Goal: Task Accomplishment & Management: Manage account settings

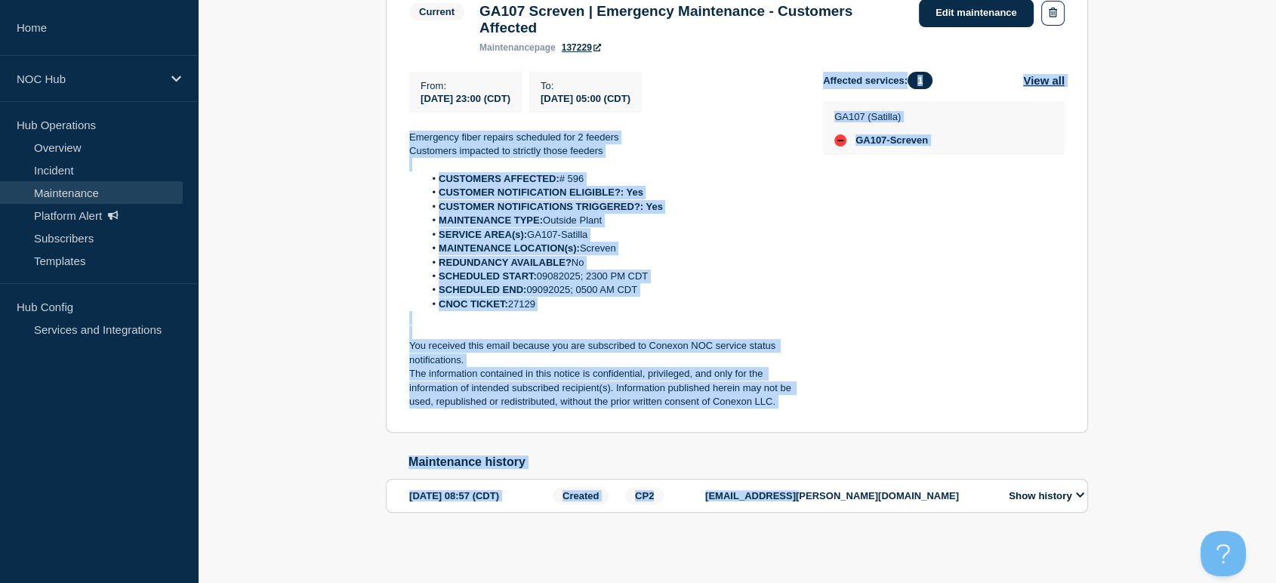
scroll to position [335, 0]
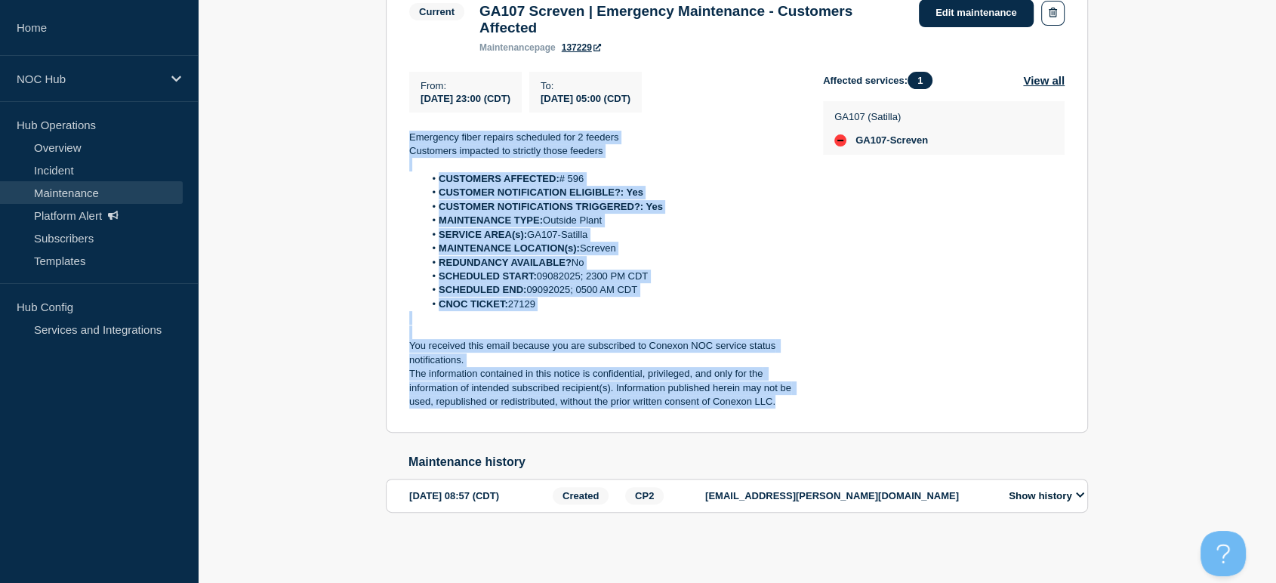
drag, startPoint x: 403, startPoint y: 287, endPoint x: 786, endPoint y: 423, distance: 406.1
click at [786, 423] on section "Current GA107 Screven | Emergency Maintenance - Customers Affected maintenance …" at bounding box center [737, 204] width 702 height 457
copy div "Emergency fiber repairs scheduled for 2 feeders Customers impacted to strictly …"
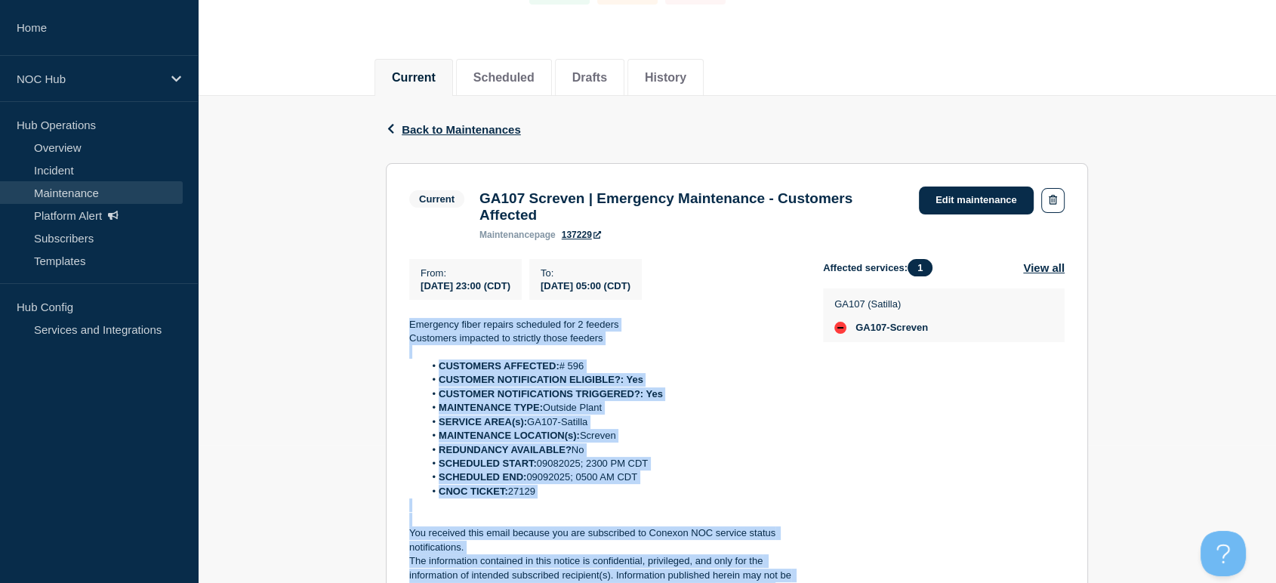
scroll to position [0, 0]
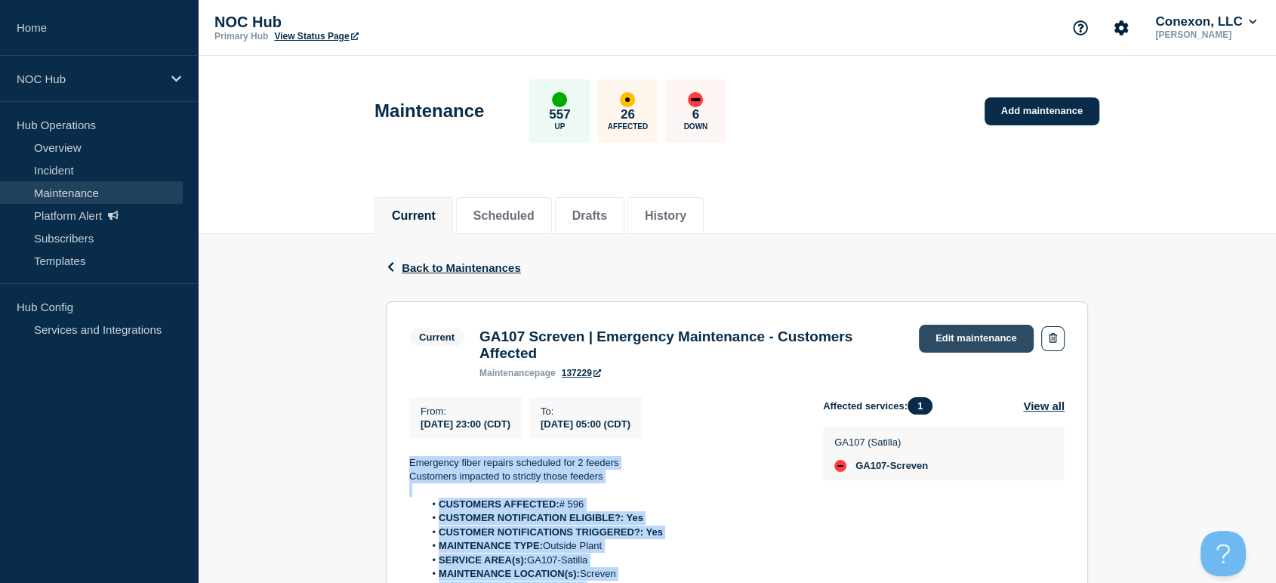
click at [949, 350] on link "Edit maintenance" at bounding box center [976, 339] width 115 height 28
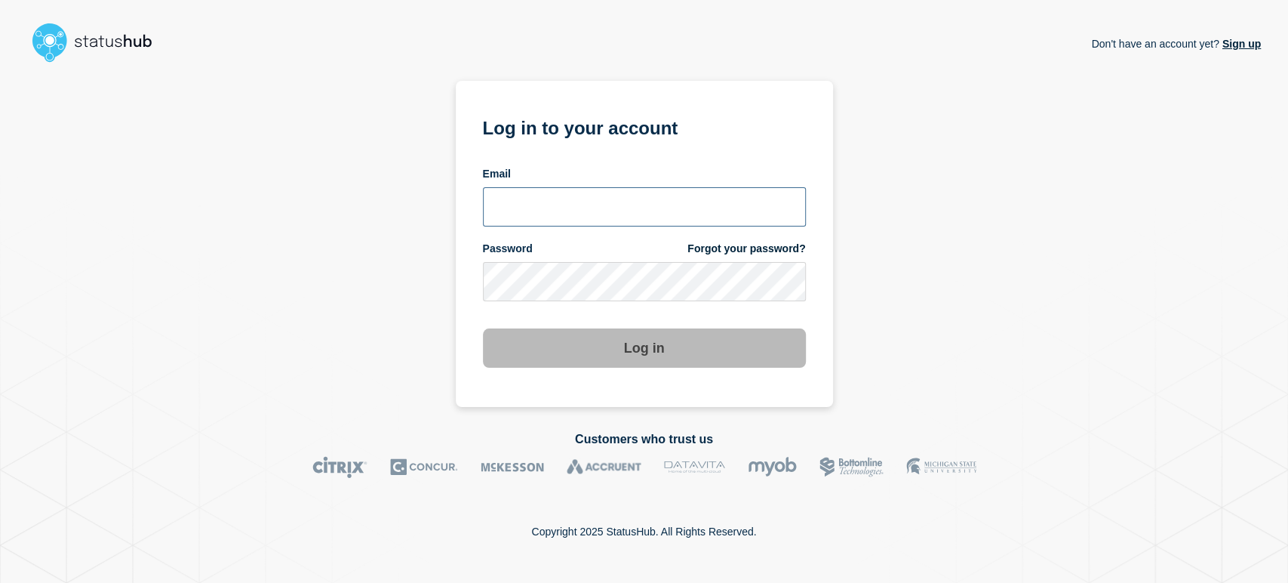
click at [552, 203] on input "email input" at bounding box center [644, 206] width 323 height 39
type input "sean.webb@conexon.us"
click at [483, 328] on button "Log in" at bounding box center [644, 347] width 323 height 39
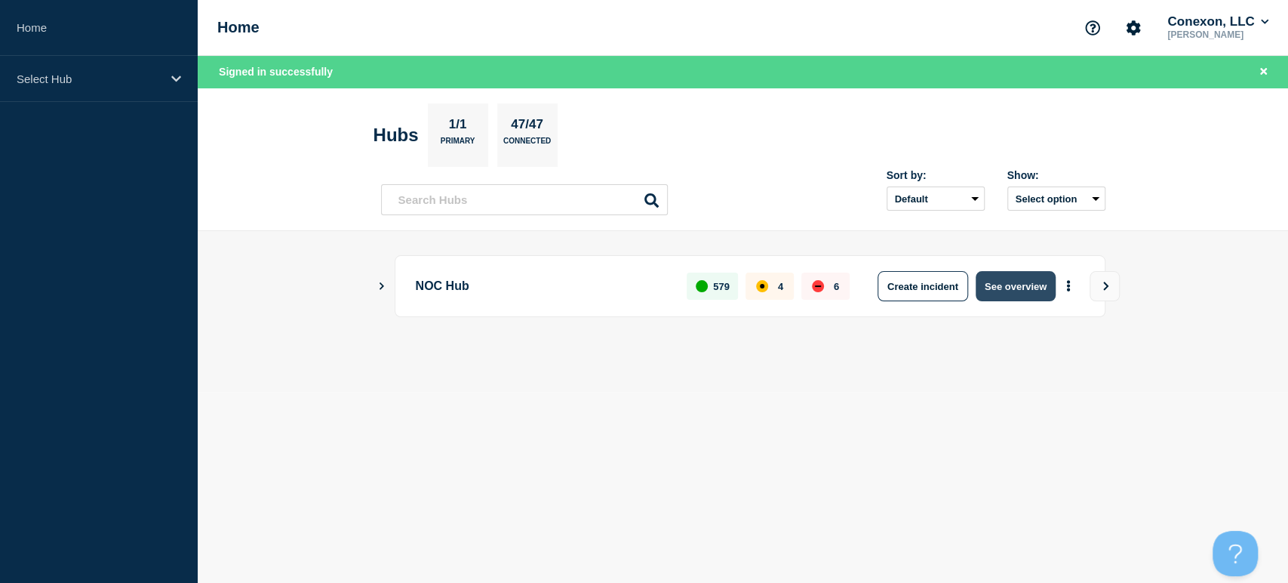
click at [989, 276] on button "See overview" at bounding box center [1016, 286] width 80 height 30
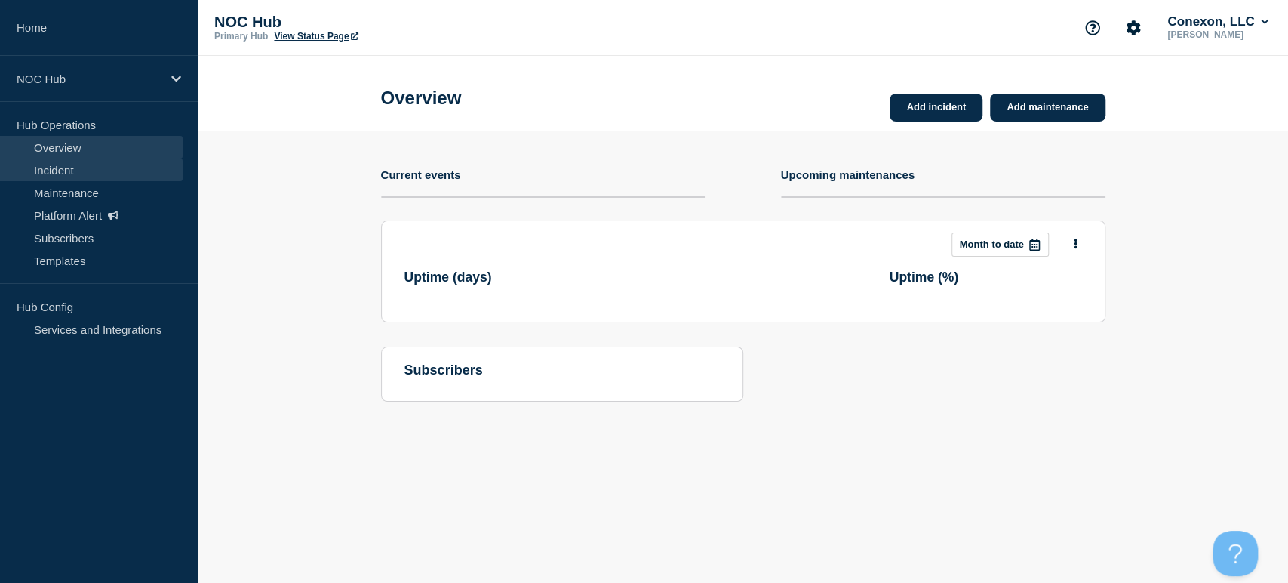
click at [51, 179] on link "Incident" at bounding box center [91, 169] width 183 height 23
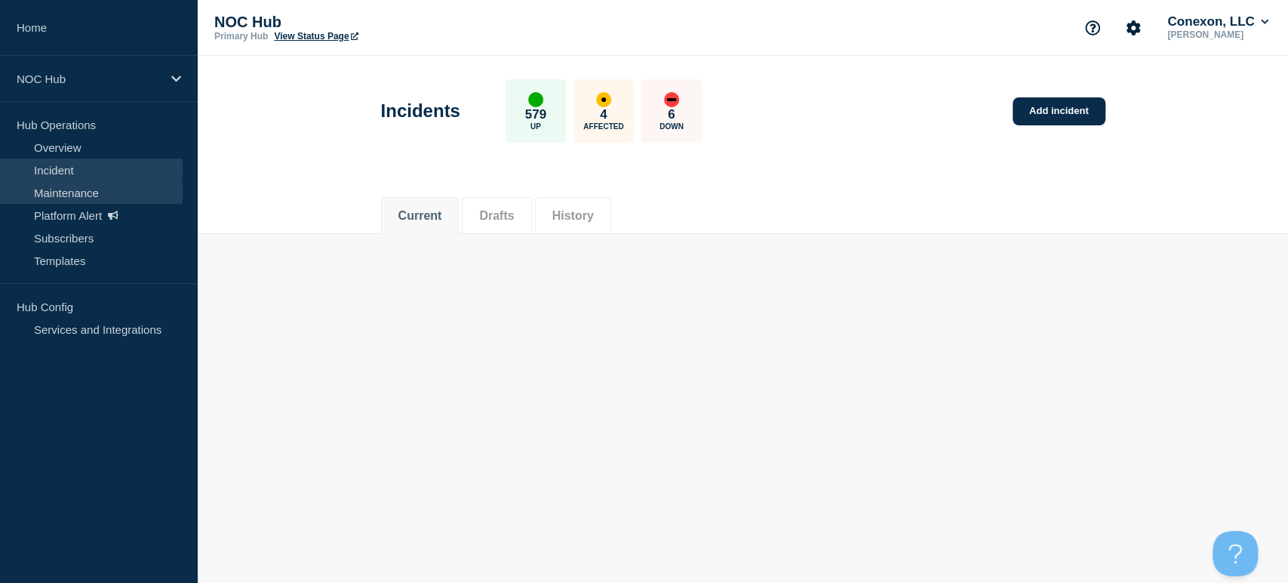
click at [71, 192] on link "Maintenance" at bounding box center [91, 192] width 183 height 23
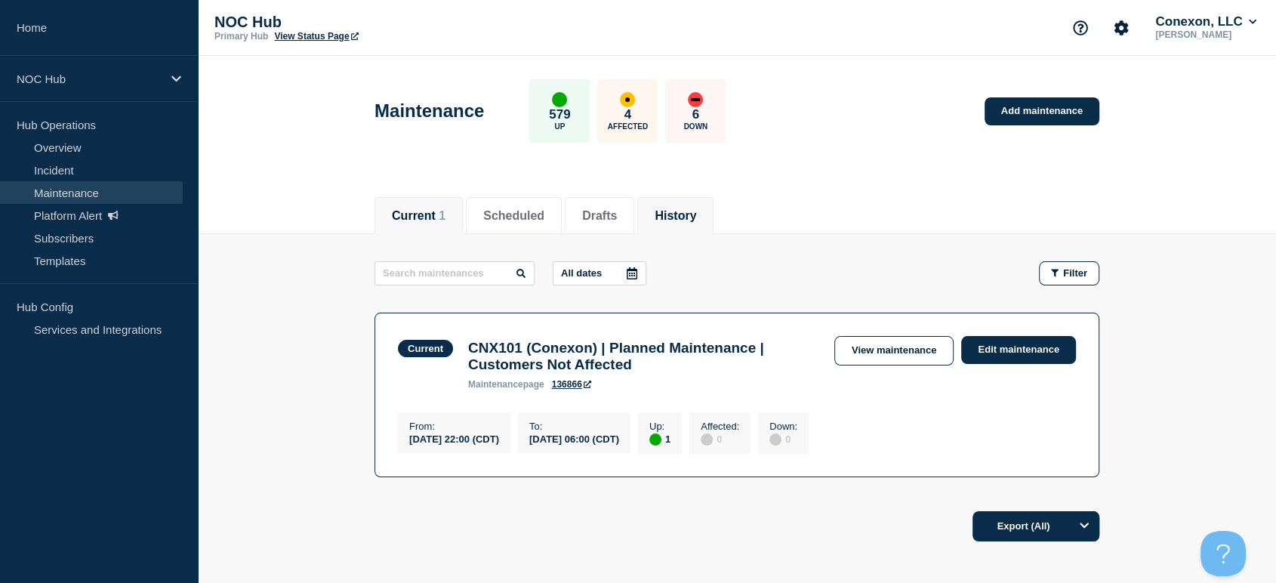
click at [683, 211] on button "History" at bounding box center [675, 216] width 42 height 14
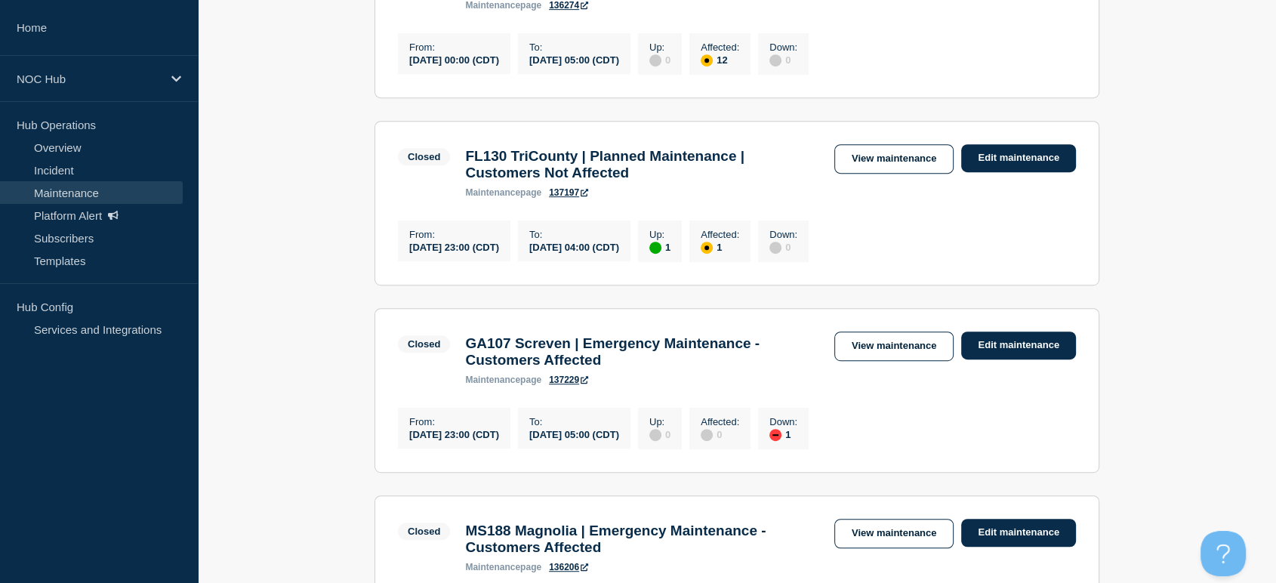
scroll to position [922, 0]
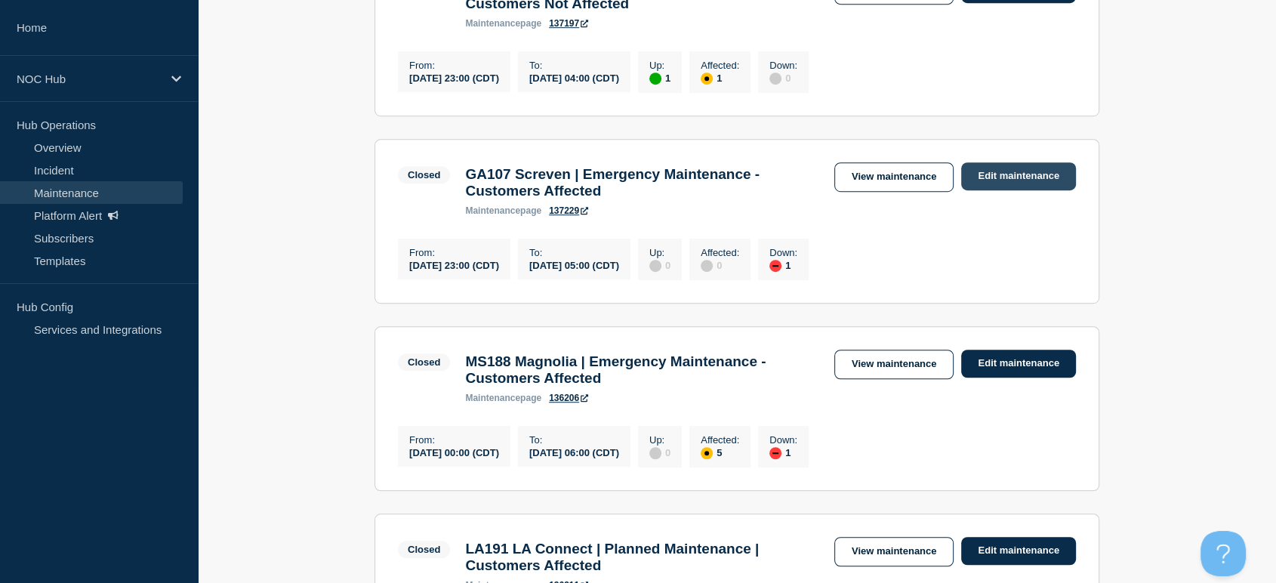
click at [977, 190] on link "Edit maintenance" at bounding box center [1018, 176] width 115 height 28
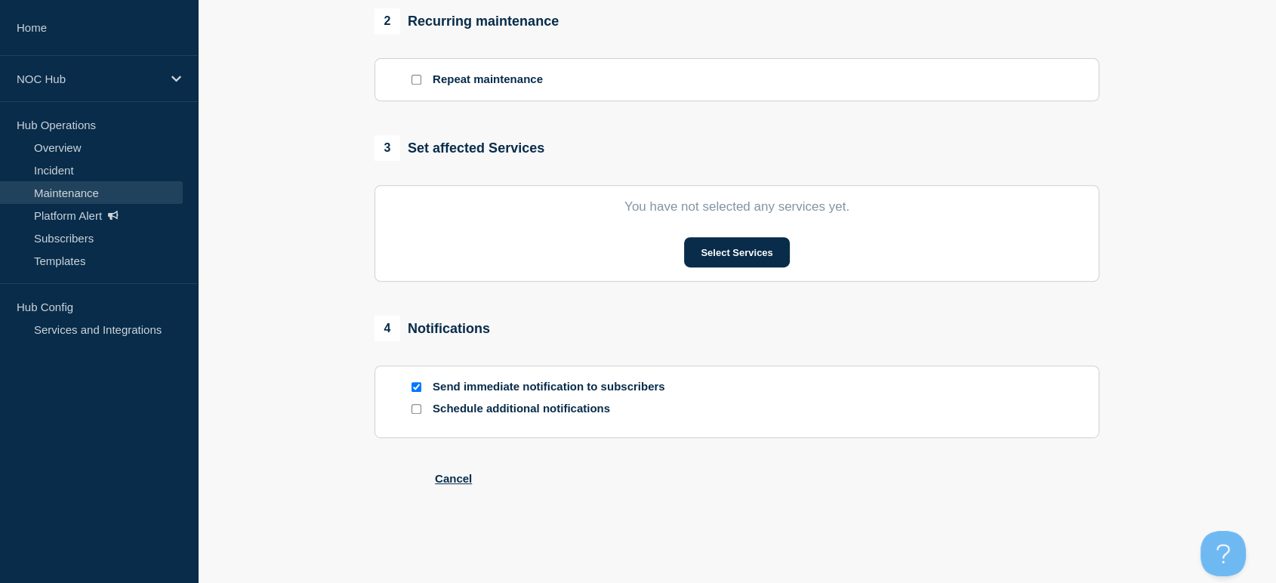
type input "GA107 Screven | Emergency Maintenance - Customers Affected"
type input "[DATE]"
type input "23:00"
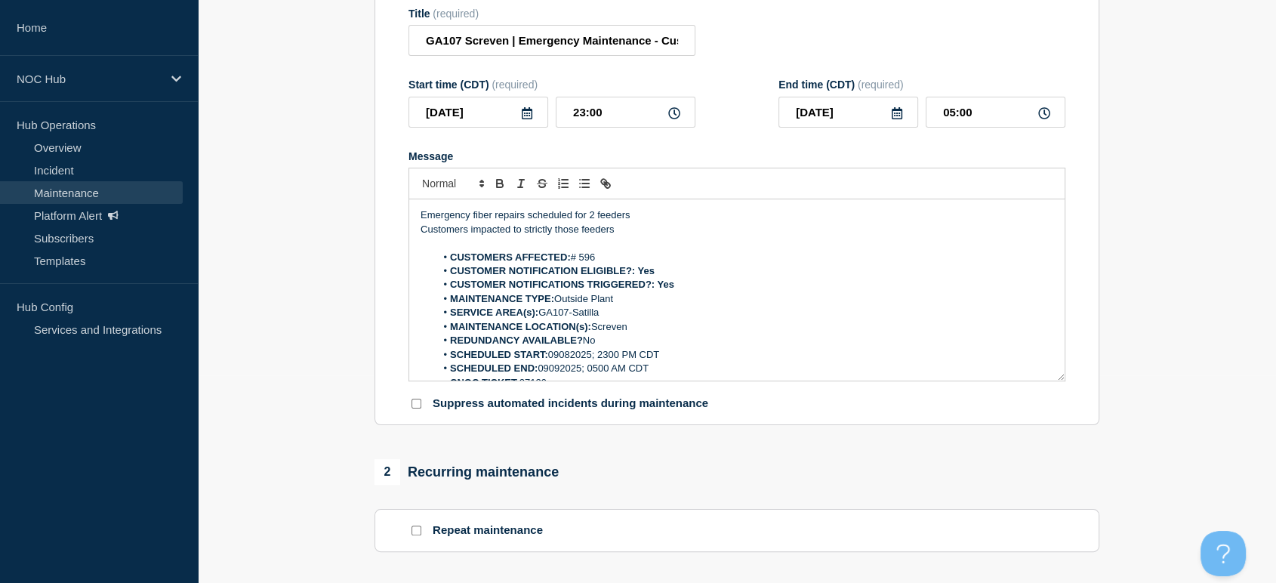
scroll to position [182, 0]
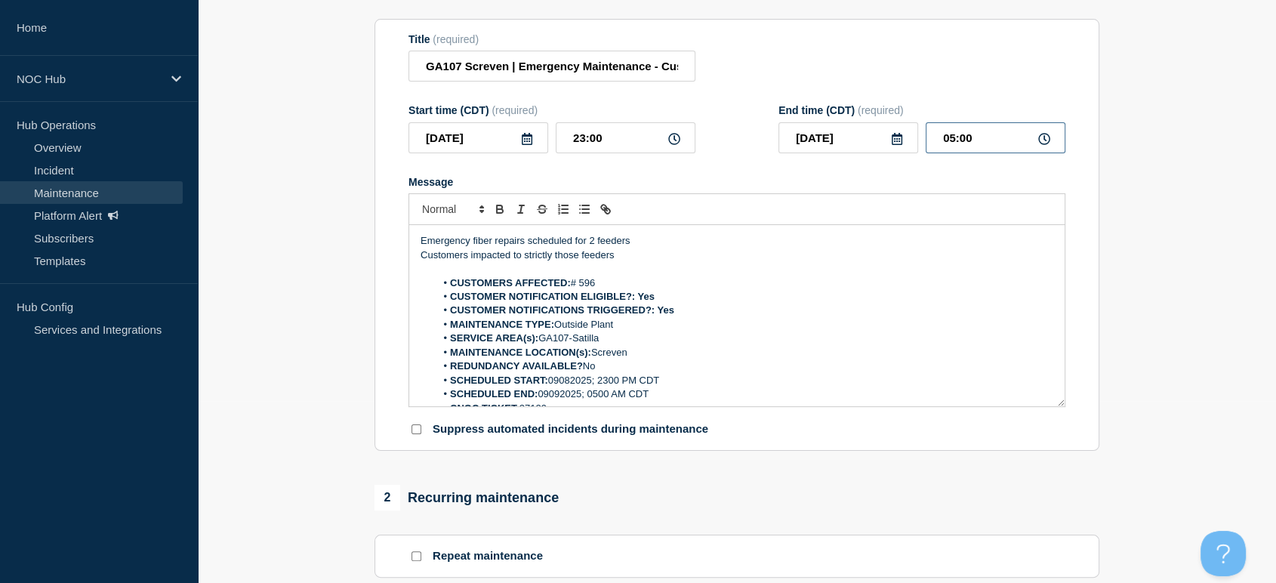
drag, startPoint x: 983, startPoint y: 154, endPoint x: 942, endPoint y: 151, distance: 41.6
click at [942, 151] on input "05:00" at bounding box center [995, 137] width 140 height 31
type input "07:00"
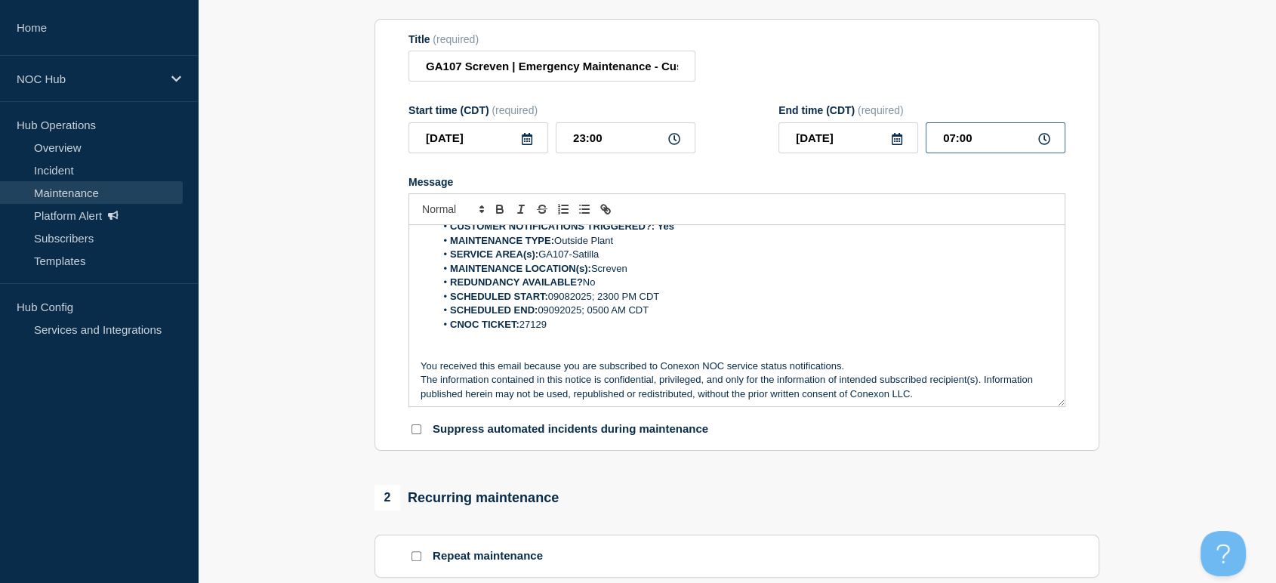
scroll to position [0, 0]
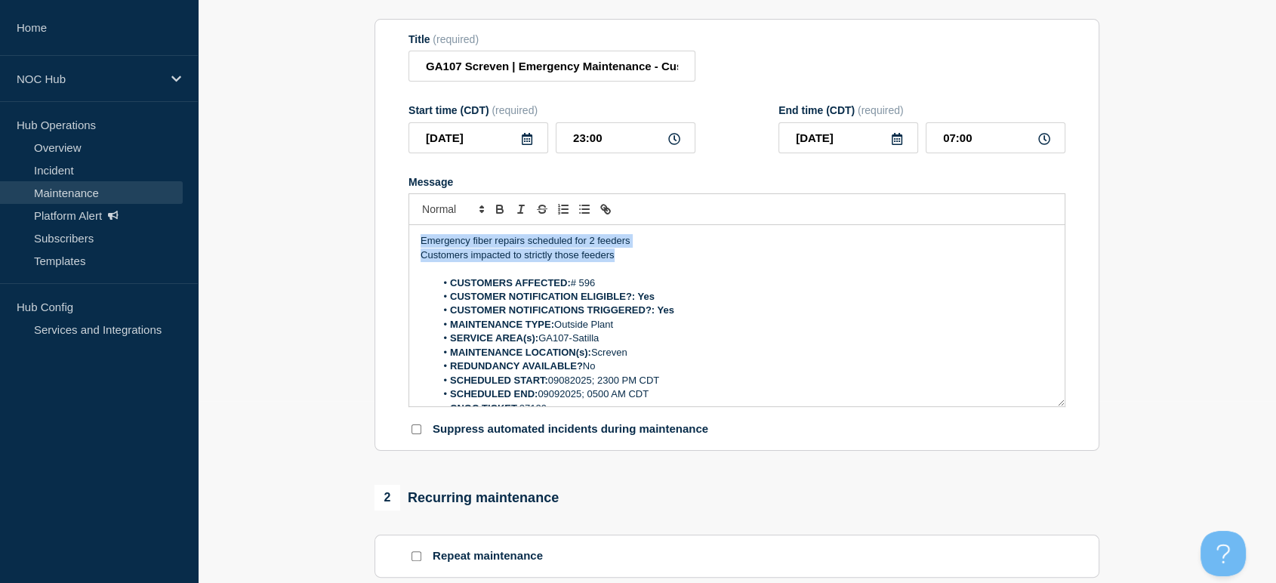
drag, startPoint x: 645, startPoint y: 260, endPoint x: 357, endPoint y: 238, distance: 288.3
click at [357, 238] on section "1 Provide details Title (required) GA107 Screven | Emergency Maintenance - Cust…" at bounding box center [737, 532] width 1078 height 1127
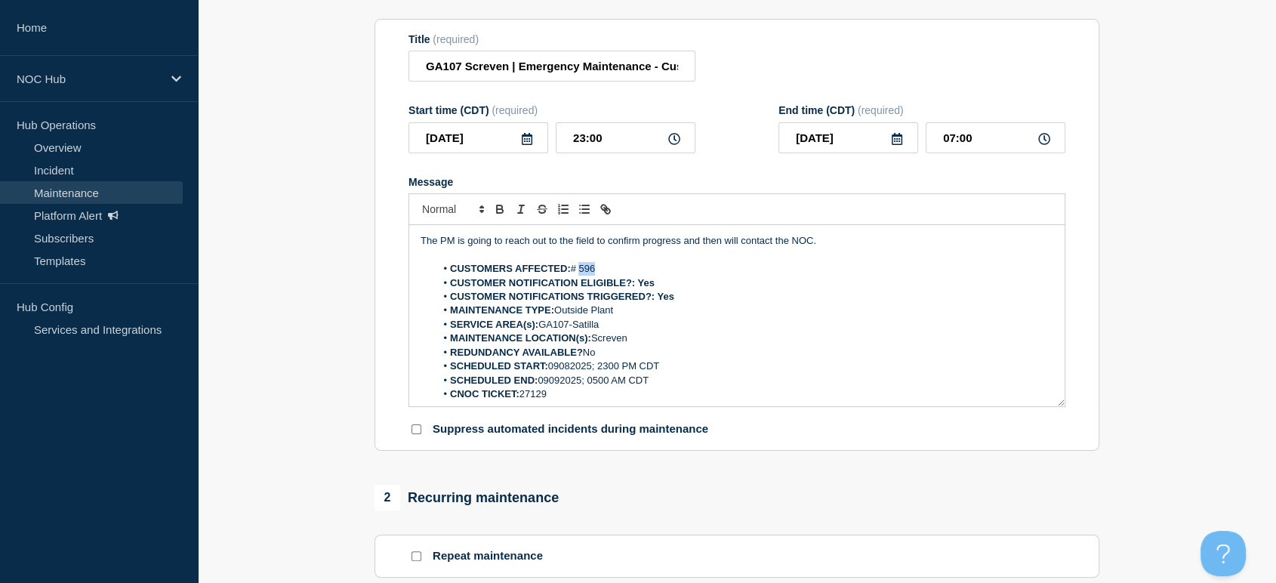
drag, startPoint x: 599, startPoint y: 272, endPoint x: 580, endPoint y: 276, distance: 18.5
click at [580, 275] on li "CUSTOMERS AFFECTED: # 596" at bounding box center [744, 269] width 618 height 14
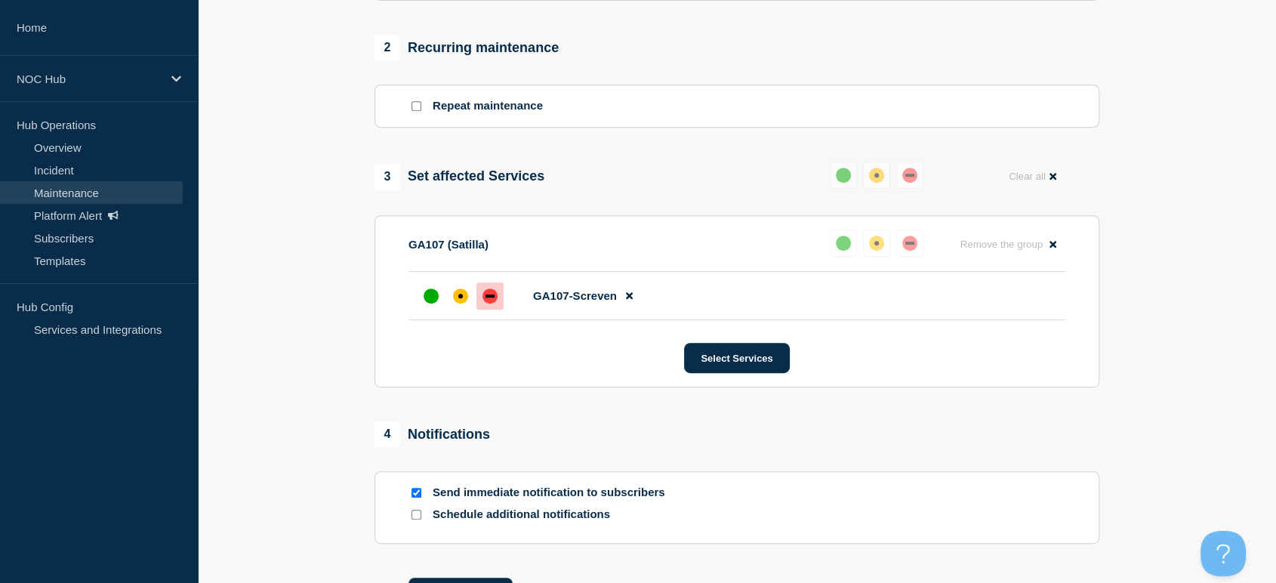
scroll to position [765, 0]
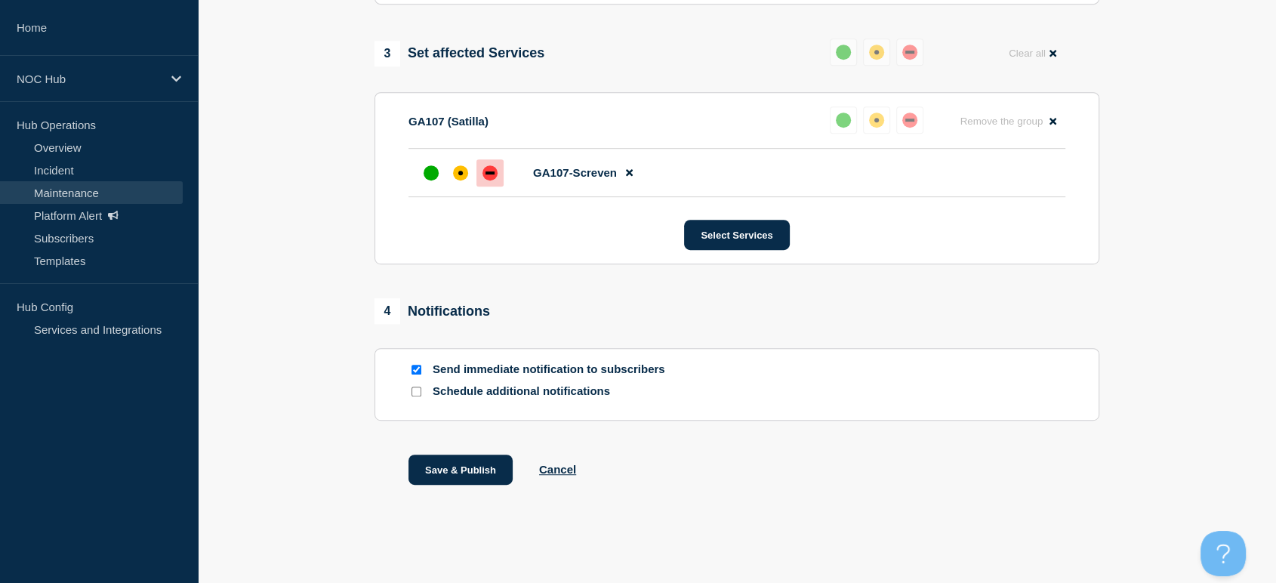
click at [417, 373] on input "Send immediate notification to subscribers" at bounding box center [416, 370] width 10 height 10
checkbox input "false"
click at [456, 463] on button "Save & Publish" at bounding box center [460, 469] width 104 height 30
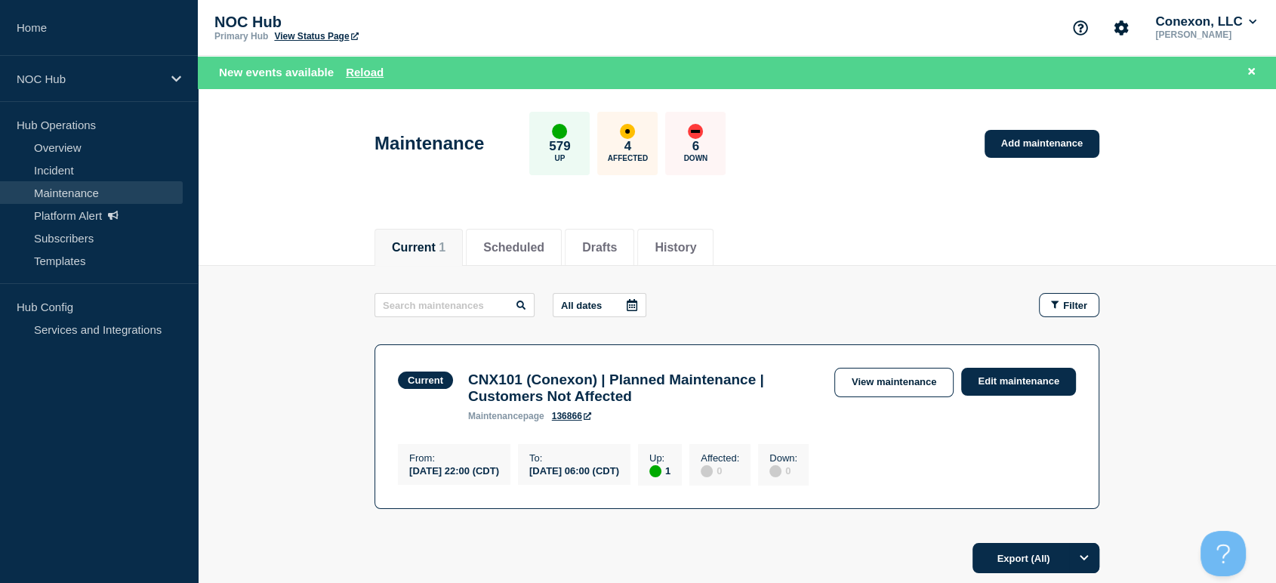
scroll to position [136, 0]
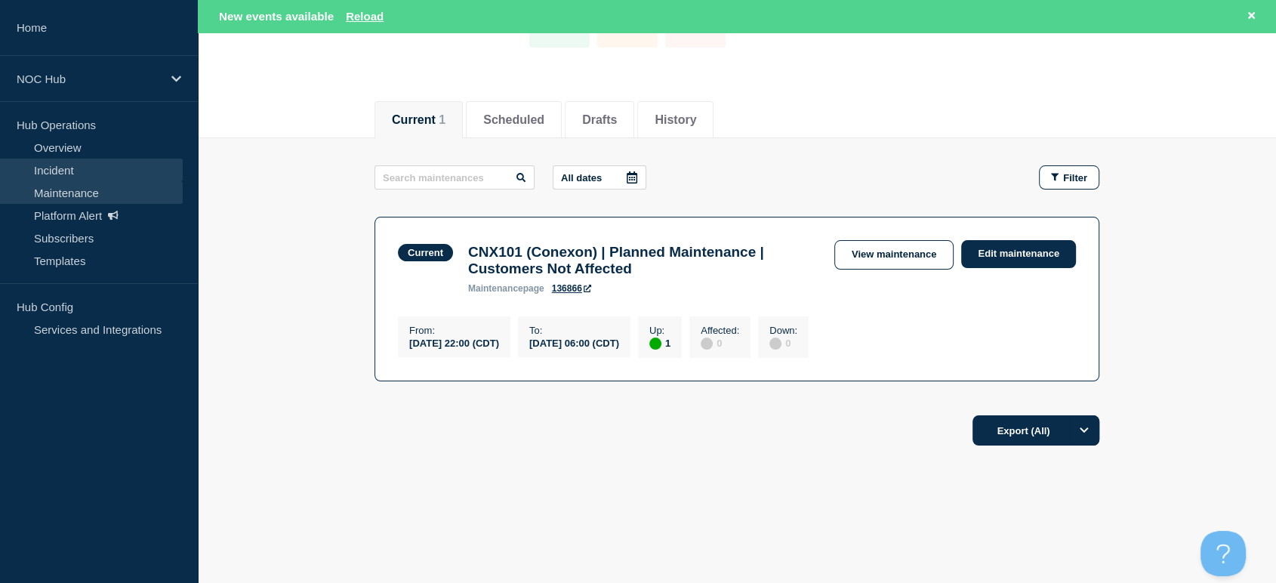
click at [82, 172] on link "Incident" at bounding box center [91, 169] width 183 height 23
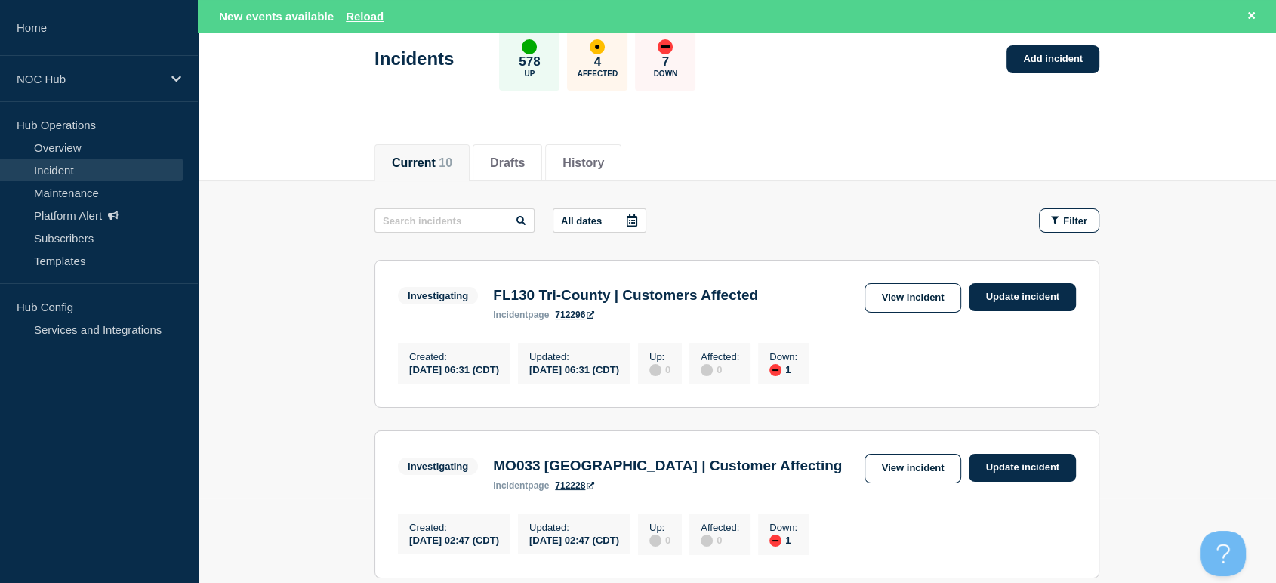
scroll to position [251, 0]
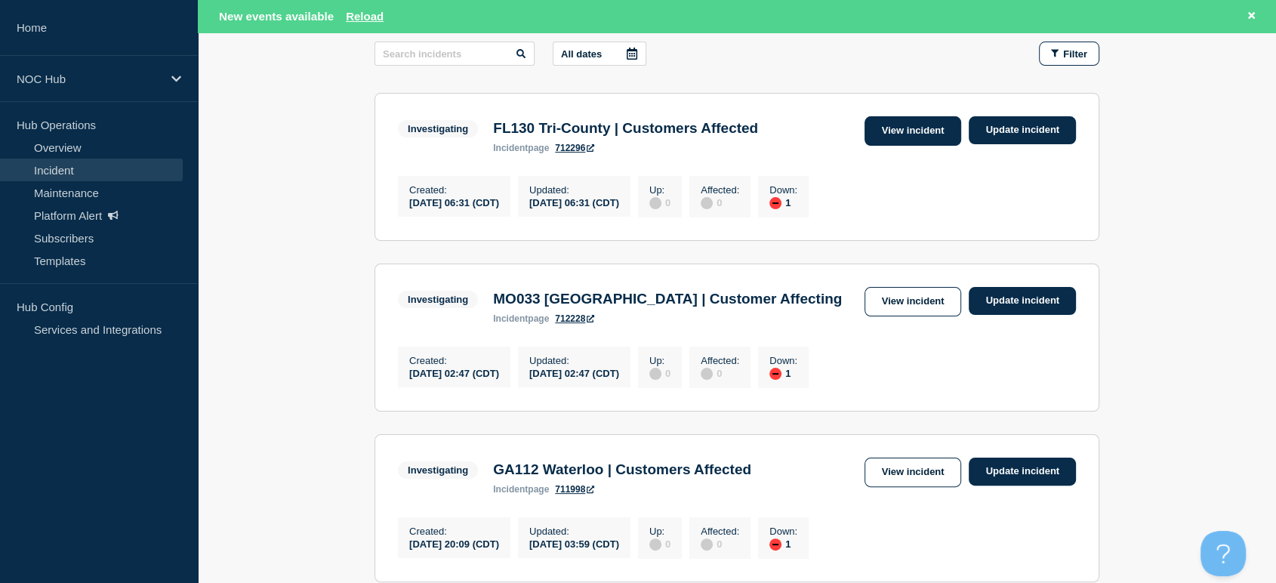
click at [918, 143] on link "View incident" at bounding box center [912, 130] width 97 height 29
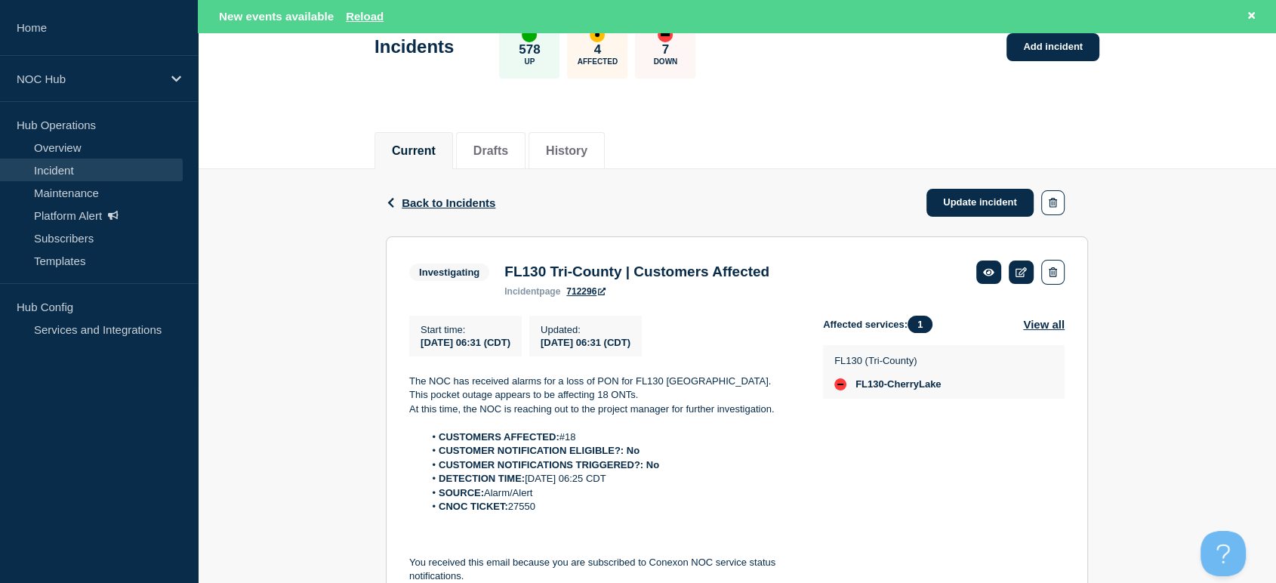
scroll to position [213, 0]
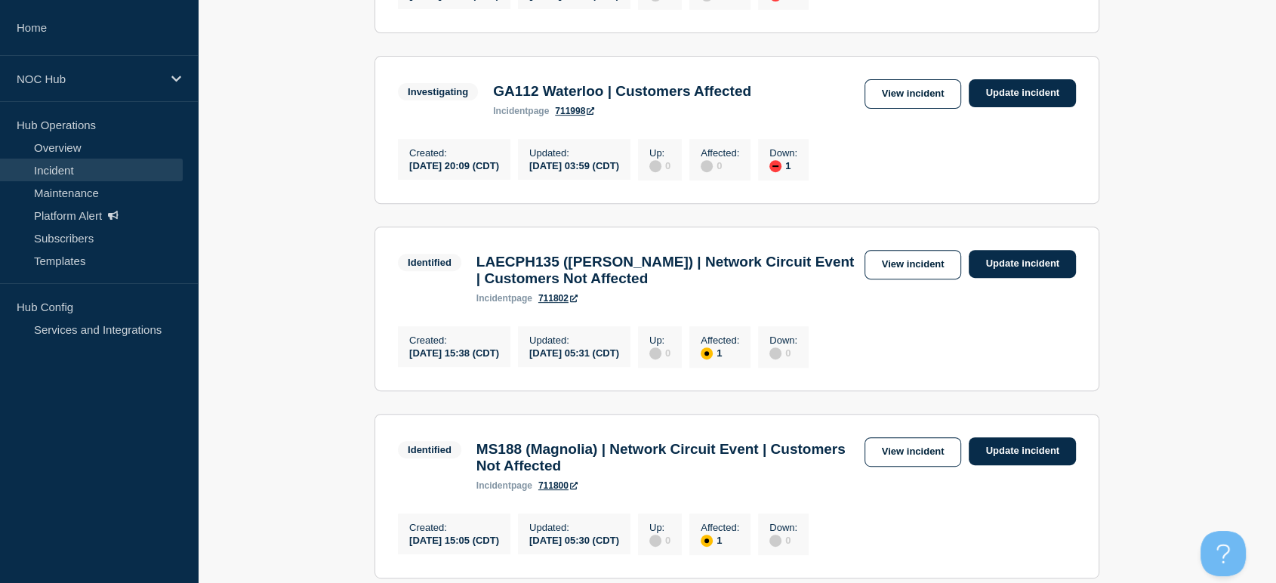
scroll to position [670, 0]
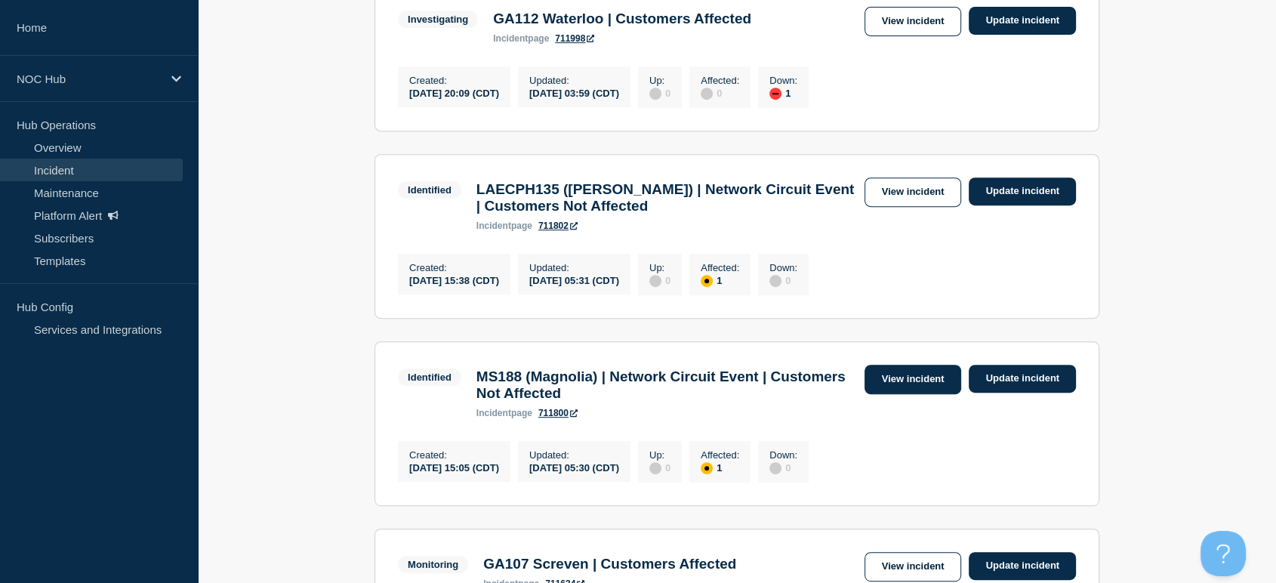
click at [905, 394] on link "View incident" at bounding box center [912, 379] width 97 height 29
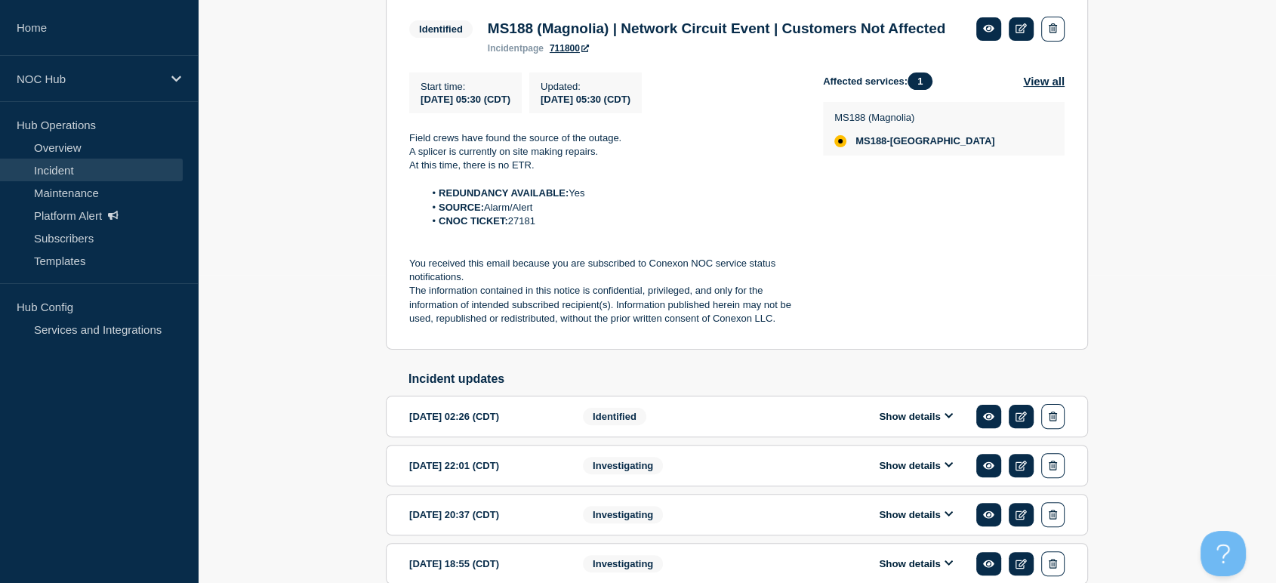
scroll to position [335, 0]
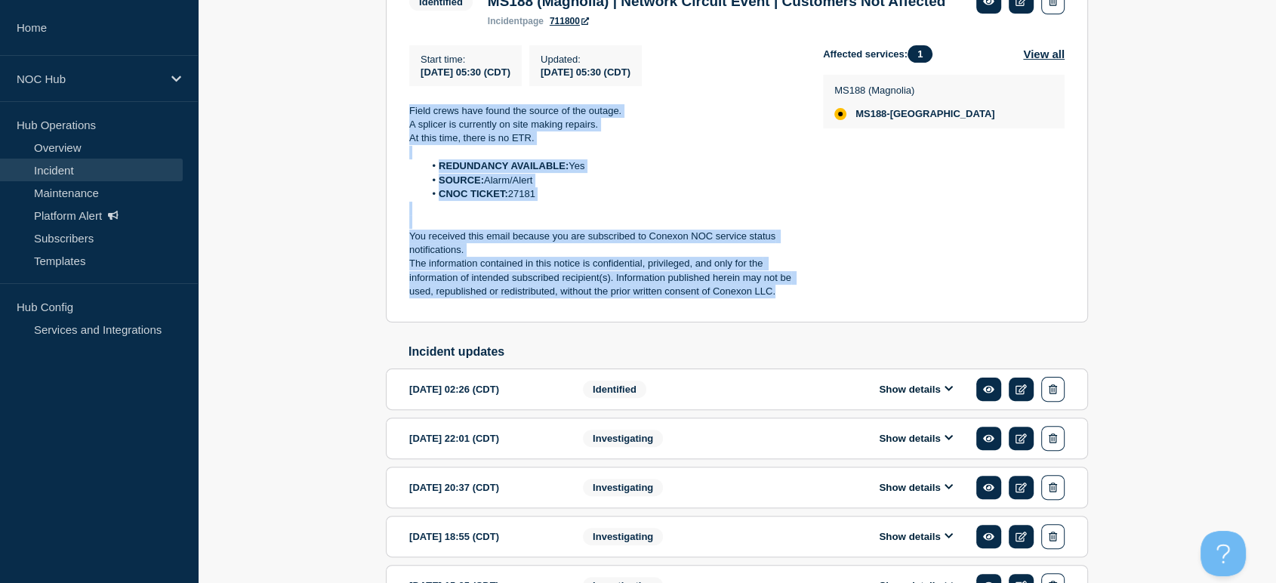
drag, startPoint x: 407, startPoint y: 119, endPoint x: 803, endPoint y: 322, distance: 445.2
click at [803, 322] on section "Identified MS188 (Magnolia) | Network Circuit Event | Customers Not Affected in…" at bounding box center [737, 144] width 702 height 356
copy div "Field crews have found the source of the outage. A splicer is currently on site…"
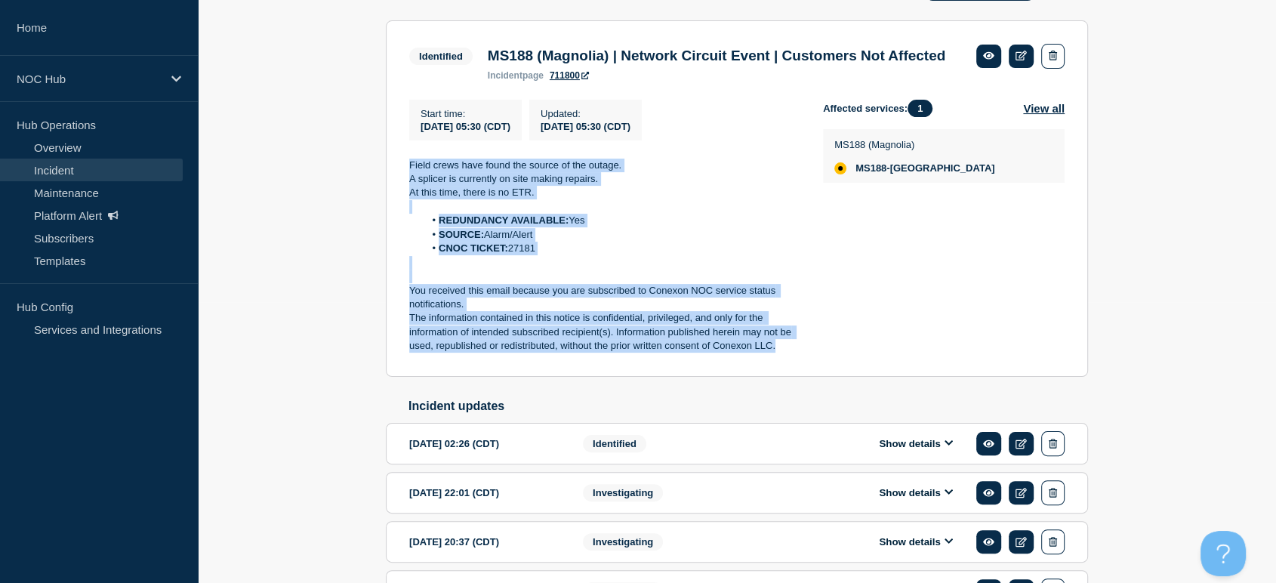
scroll to position [251, 0]
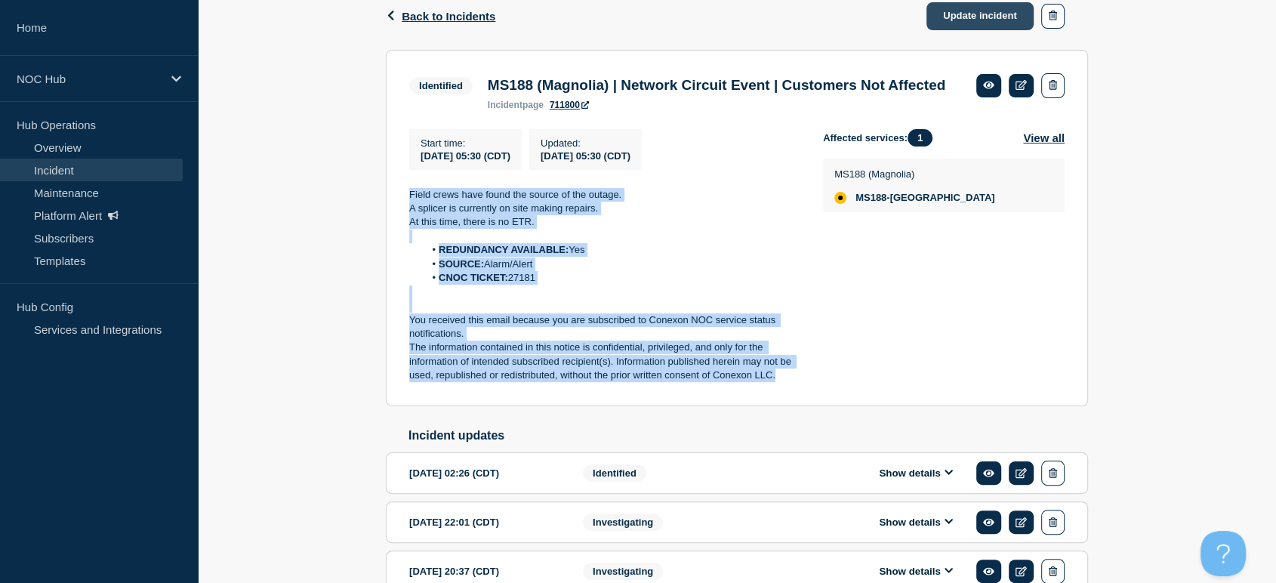
click at [944, 24] on link "Update incident" at bounding box center [979, 16] width 107 height 28
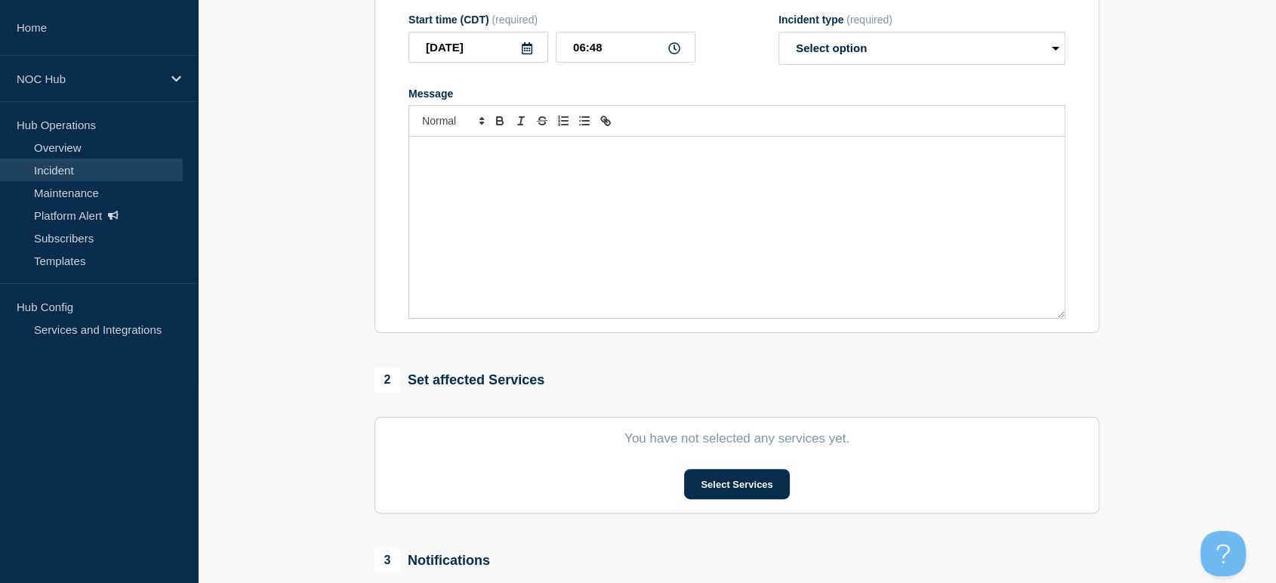
type input "MS188 (Magnolia) | Network Circuit Event | Customers Not Affected"
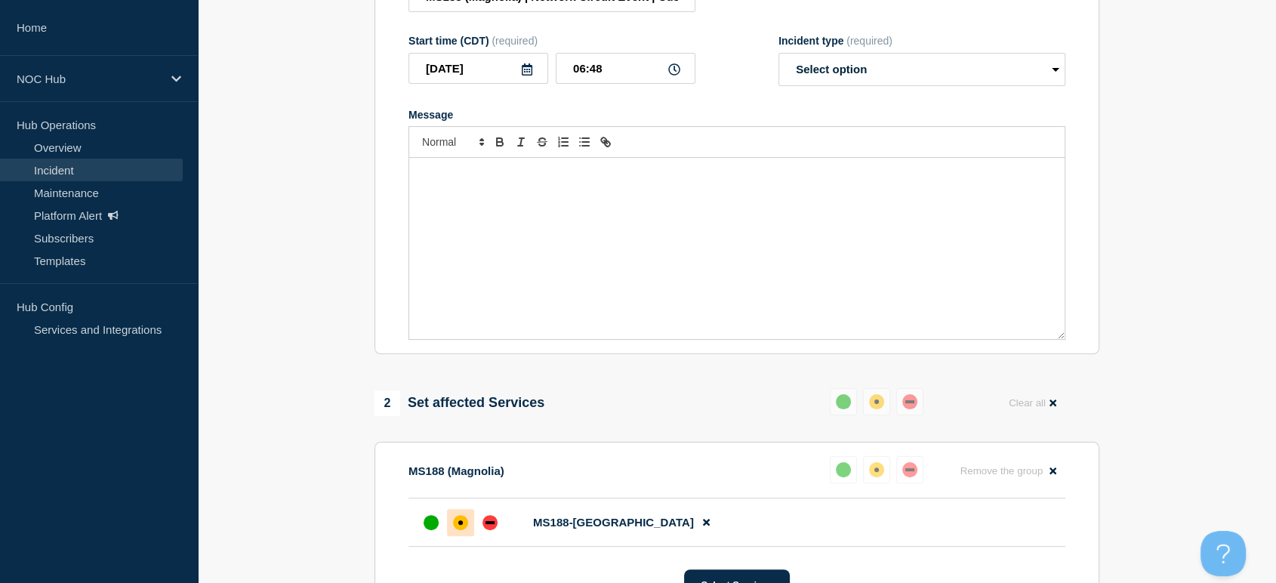
click at [563, 237] on div "Message" at bounding box center [736, 248] width 655 height 181
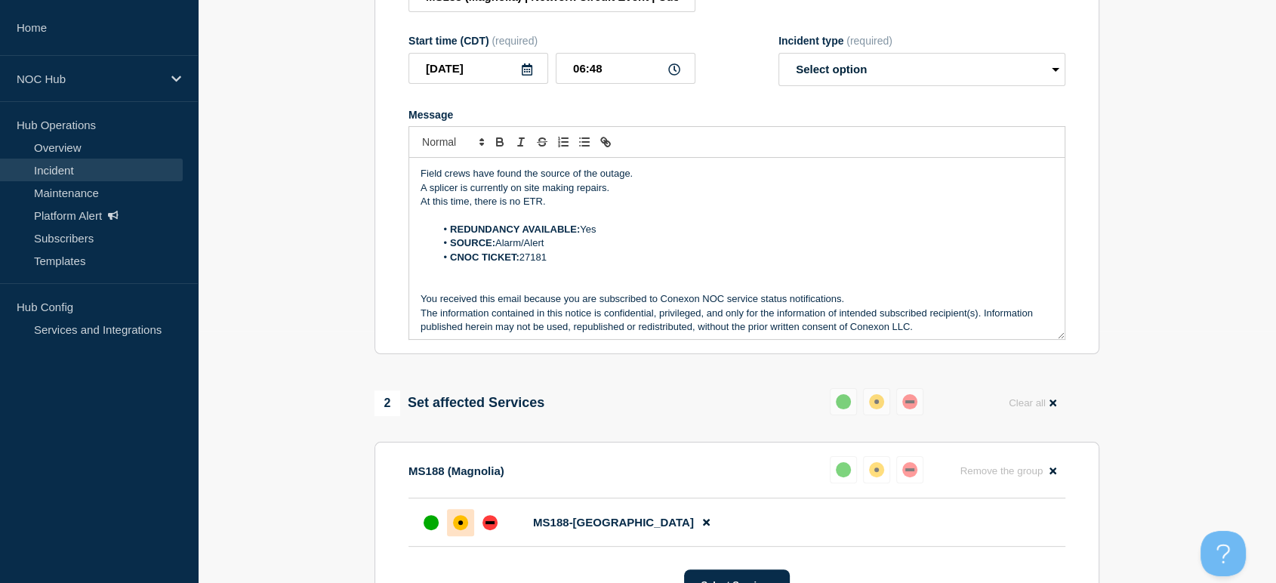
click at [609, 195] on p "A splicer is currently on site making repairs." at bounding box center [736, 188] width 632 height 14
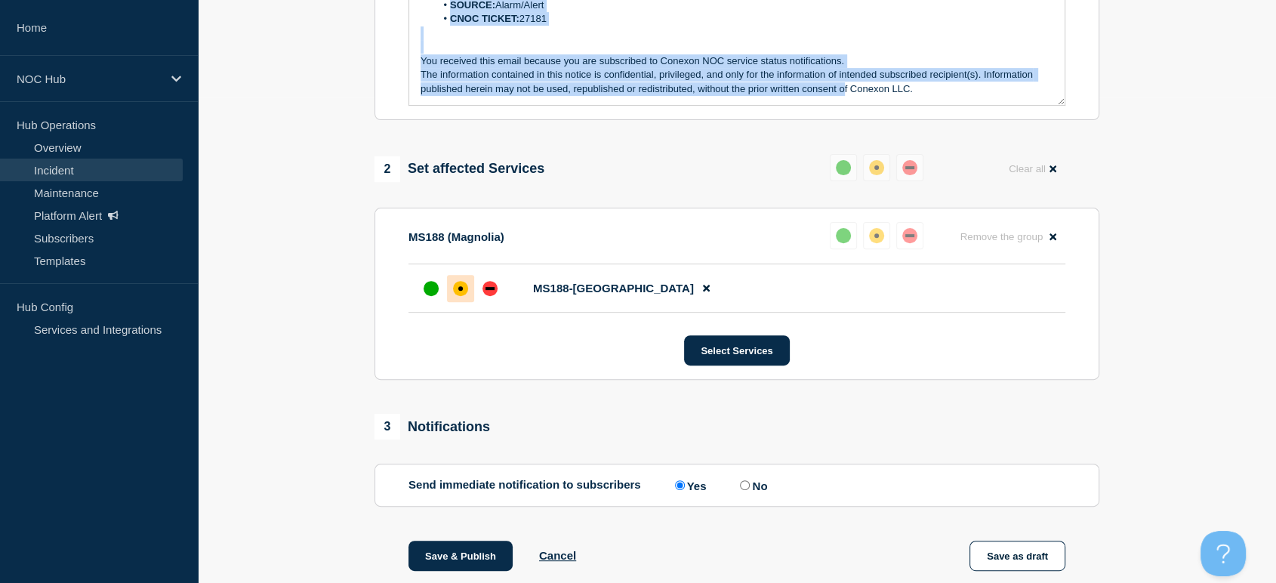
scroll to position [335, 0]
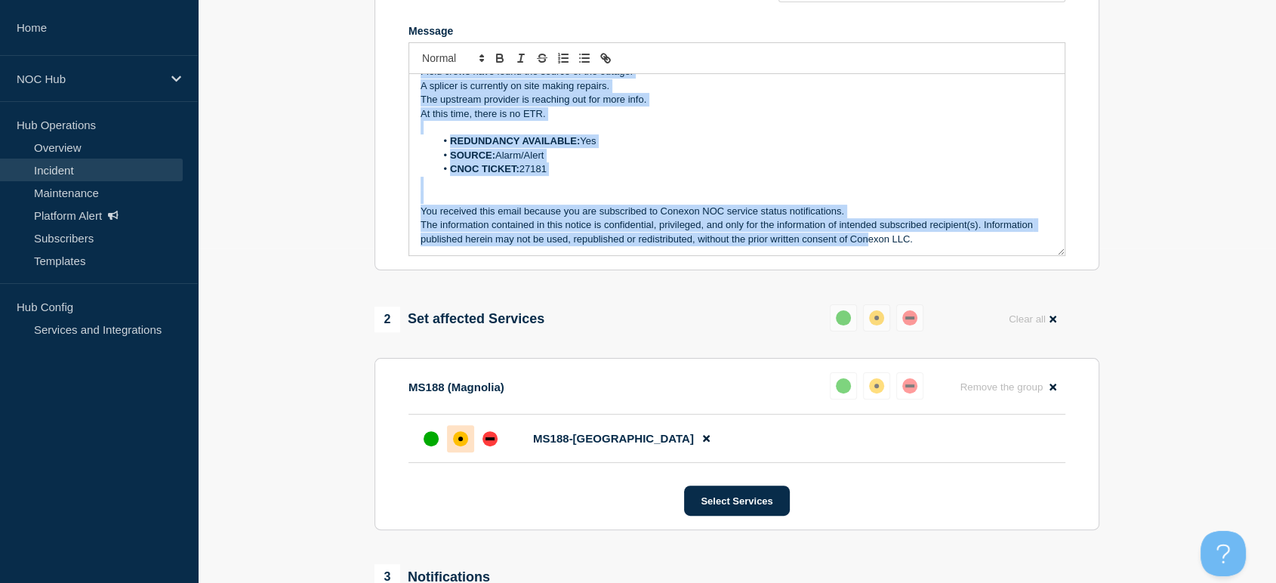
drag, startPoint x: 416, startPoint y: 339, endPoint x: 942, endPoint y: 251, distance: 533.4
click at [942, 250] on div "Field crews have found the source of the outage. A splicer is currently on site…" at bounding box center [736, 164] width 655 height 181
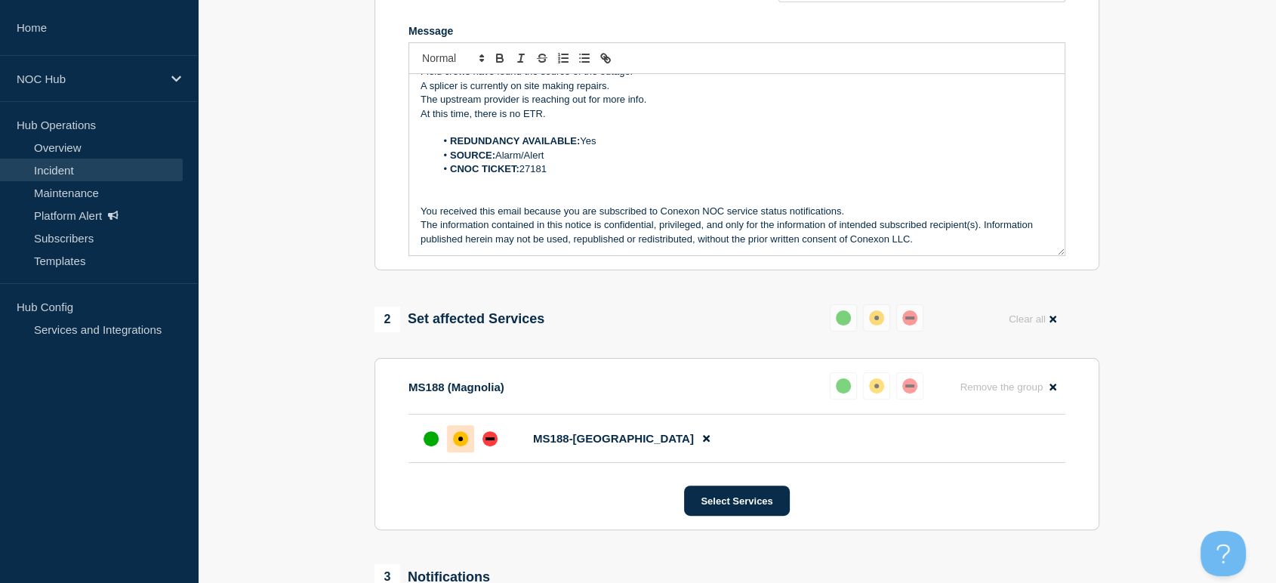
click at [942, 246] on p "The information contained in this notice is confidential, privileged, and only …" at bounding box center [736, 232] width 632 height 28
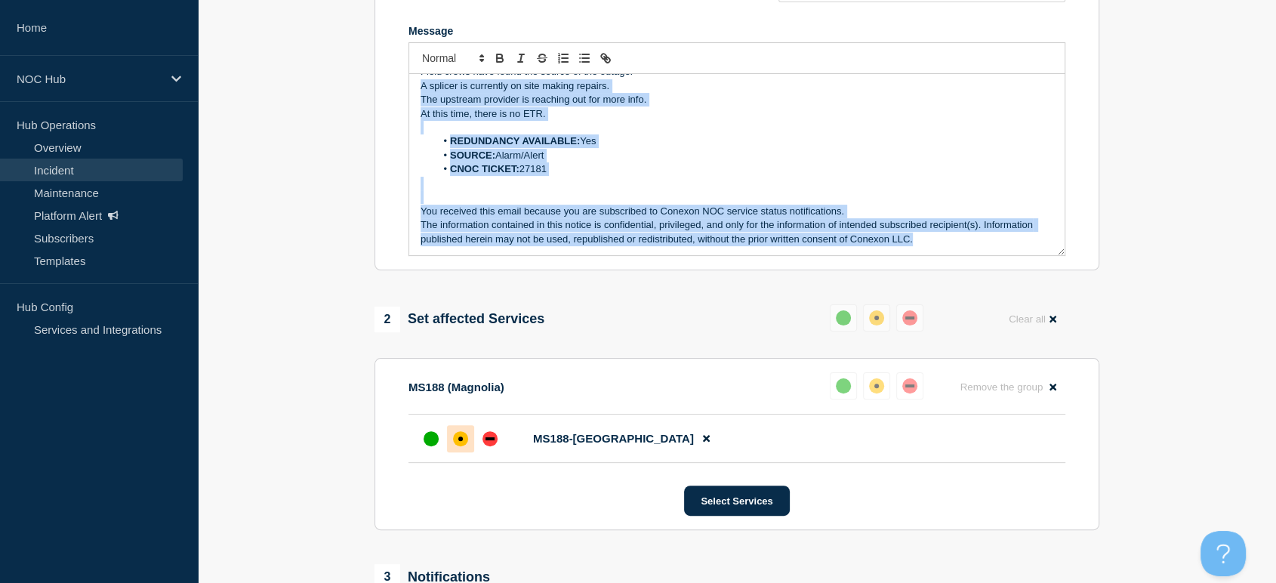
scroll to position [0, 0]
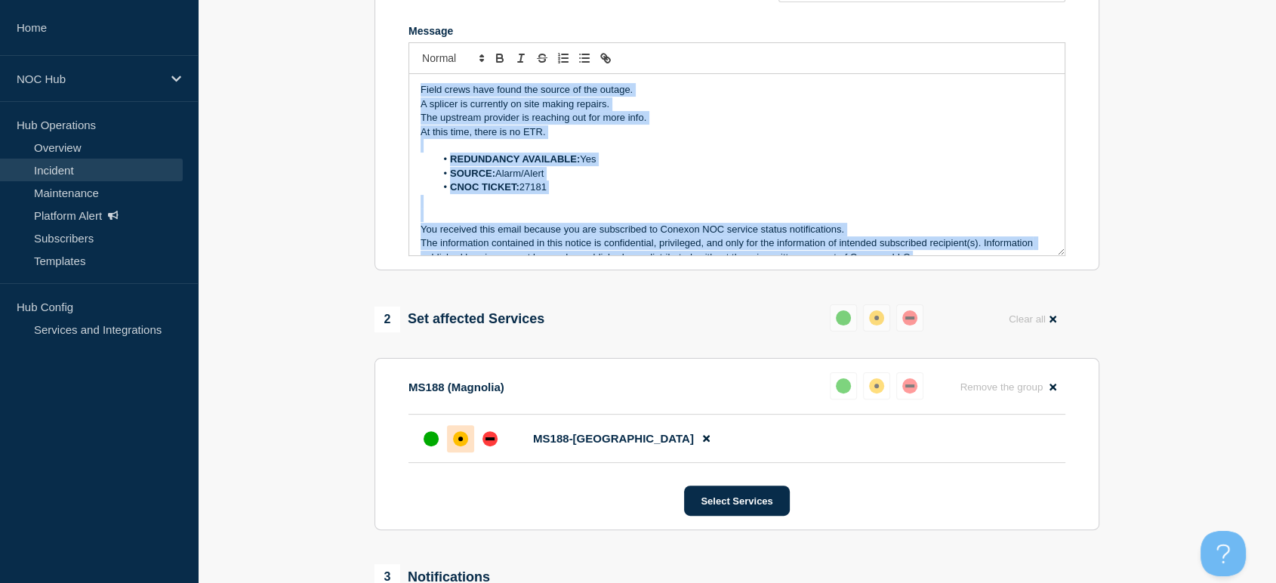
drag, startPoint x: 931, startPoint y: 252, endPoint x: 311, endPoint y: 58, distance: 650.0
click at [311, 58] on section "1 Provide details Title (required) MS188 (Magnolia) | Network Circuit Event | C…" at bounding box center [737, 471] width 1078 height 1311
copy div "Field crews have found the source of the outage. A splicer is currently on site…"
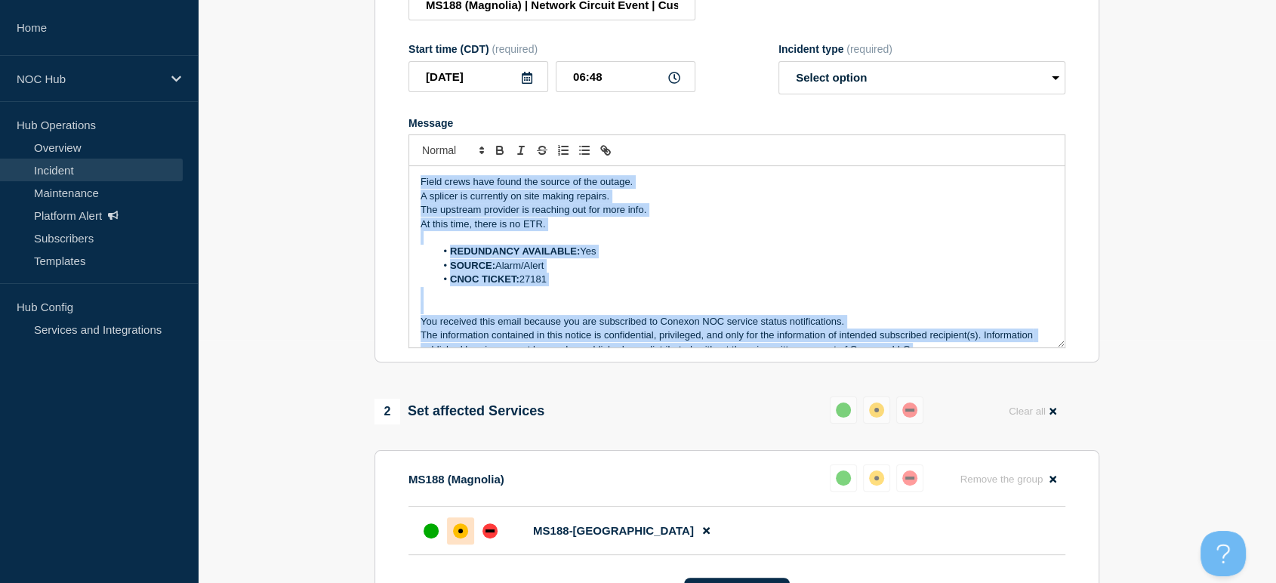
scroll to position [168, 0]
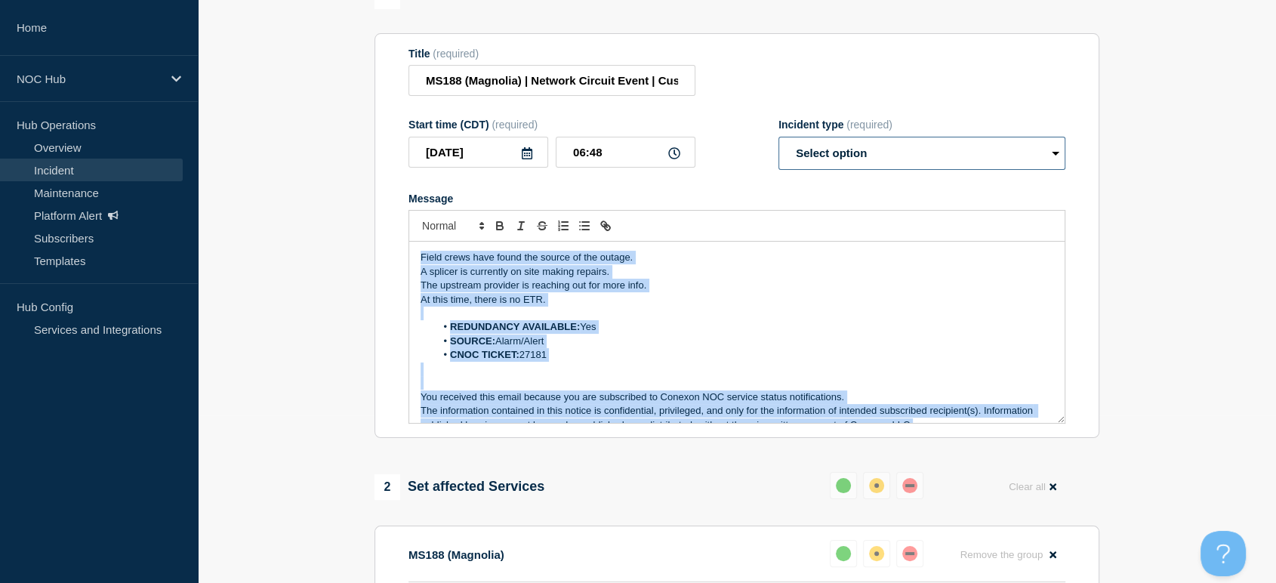
drag, startPoint x: 850, startPoint y: 166, endPoint x: 849, endPoint y: 177, distance: 10.6
click at [850, 166] on select "Select option Investigating Identified Monitoring Resolved" at bounding box center [921, 153] width 287 height 33
select select "monitoring"
click at [778, 145] on select "Select option Investigating Identified Monitoring Resolved" at bounding box center [921, 153] width 287 height 33
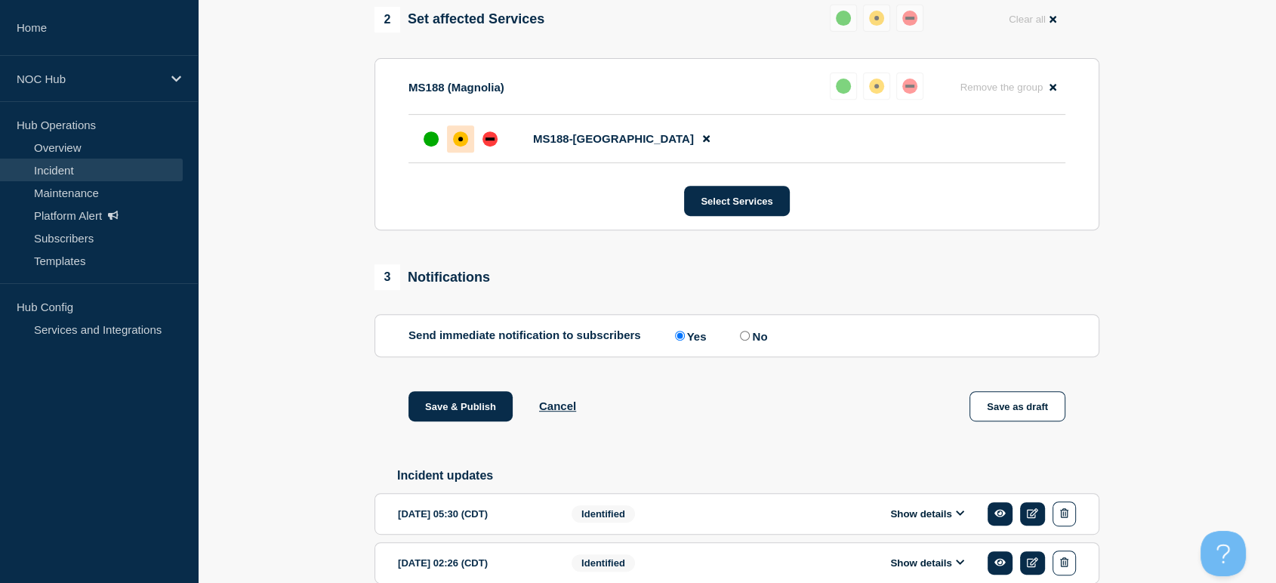
scroll to position [755, 0]
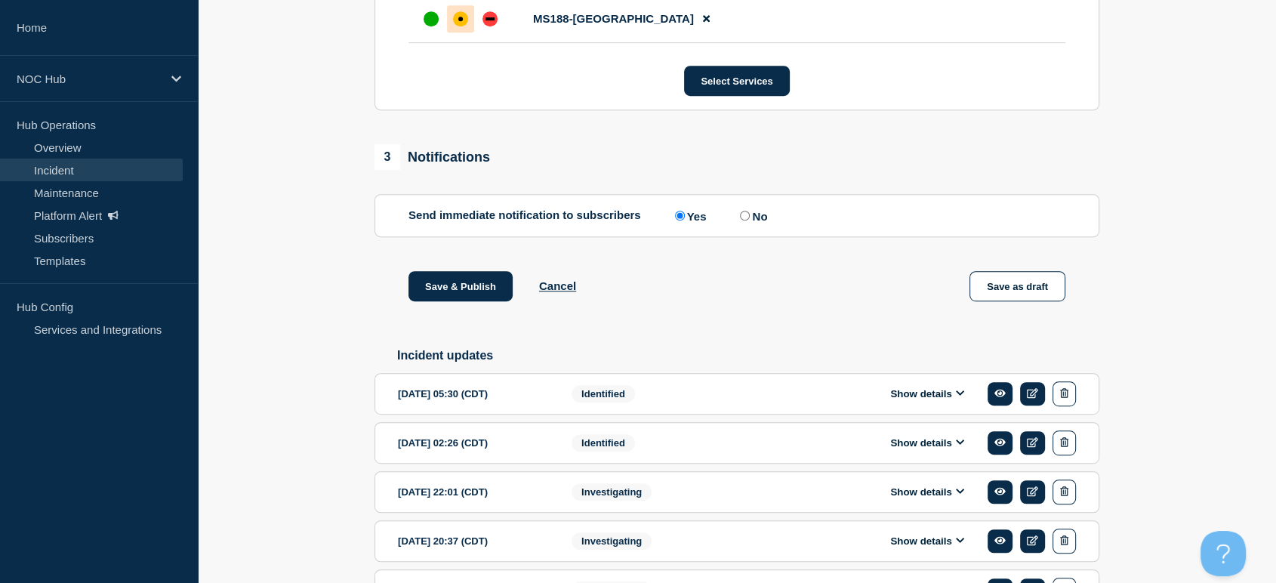
click at [747, 220] on input "No" at bounding box center [745, 216] width 10 height 10
radio input "true"
radio input "false"
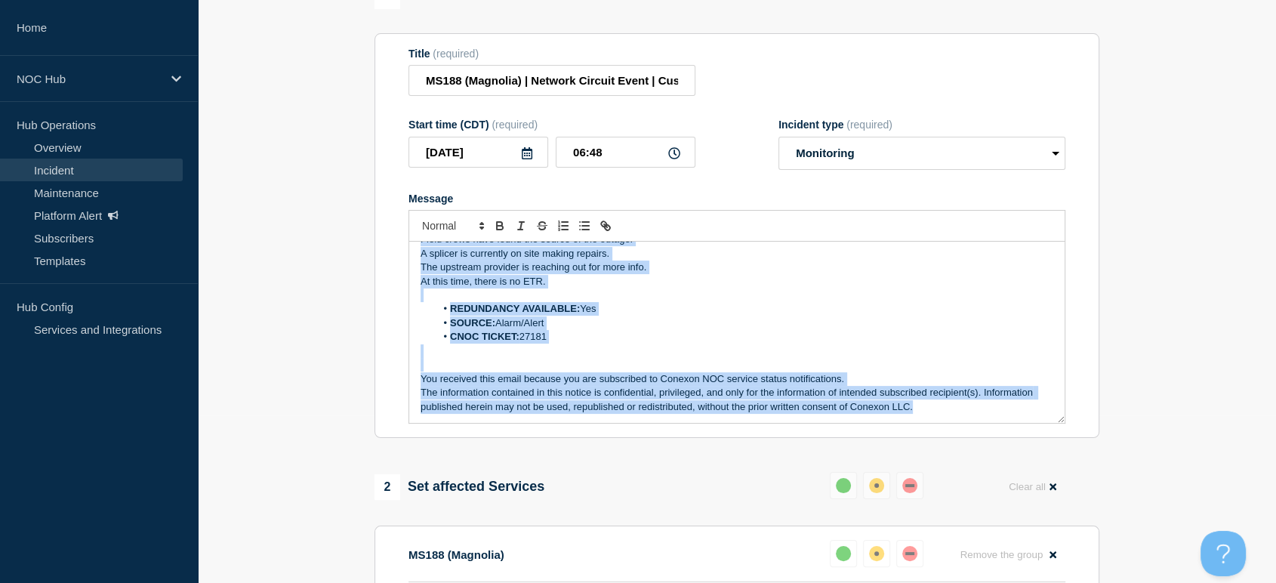
scroll to position [0, 0]
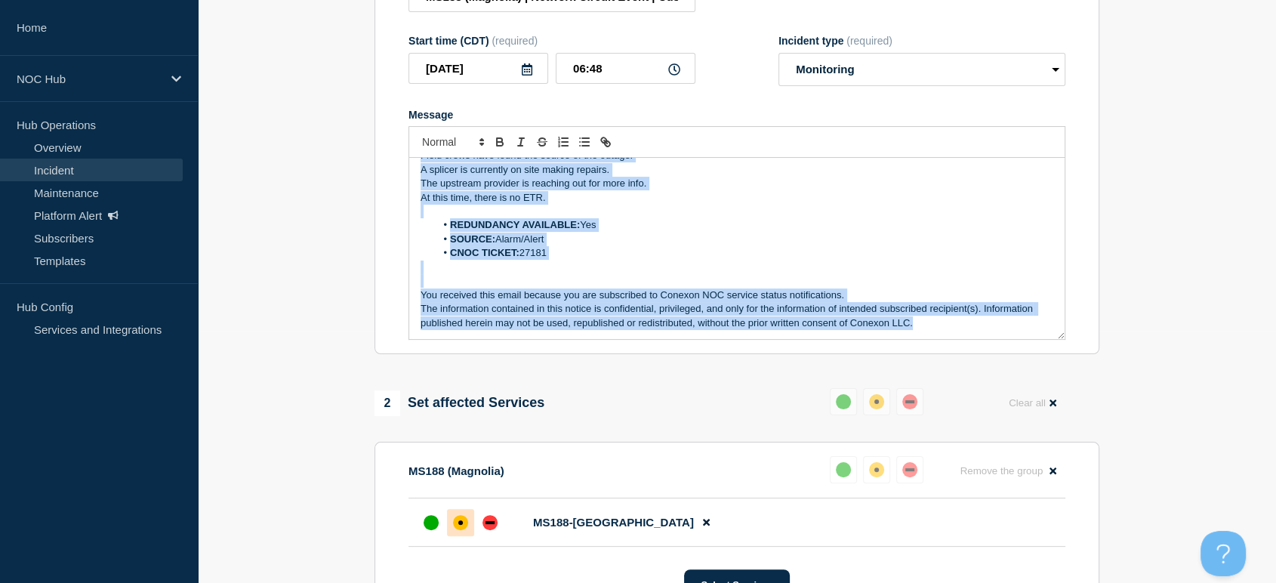
copy div "Field crews have found the source of the outage. A splicer is currently on site…"
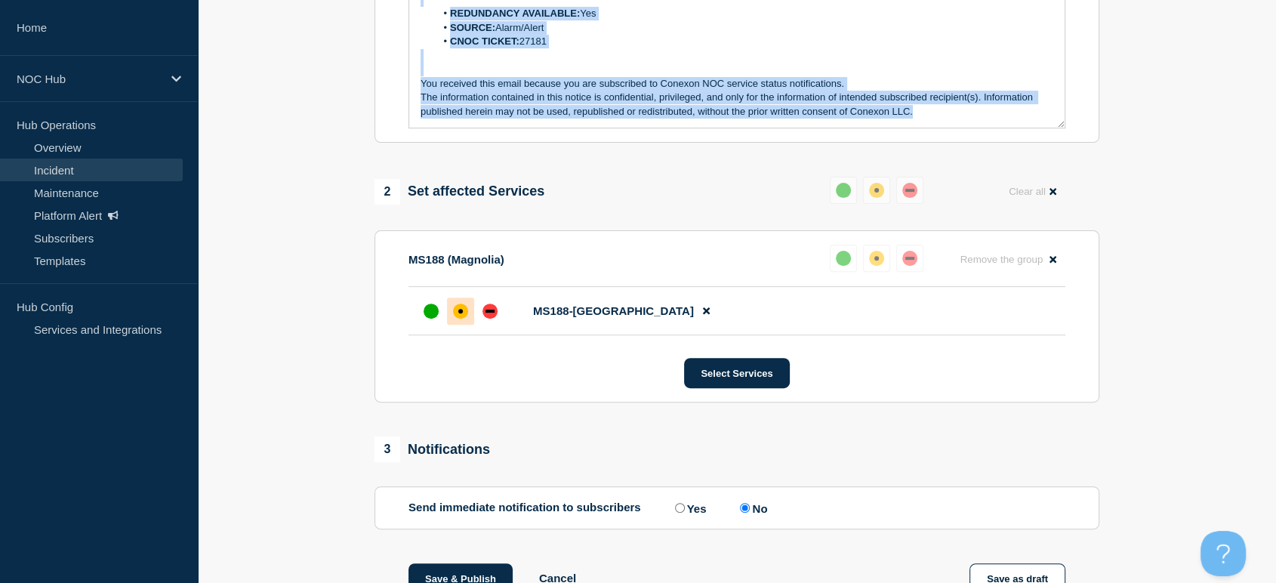
scroll to position [586, 0]
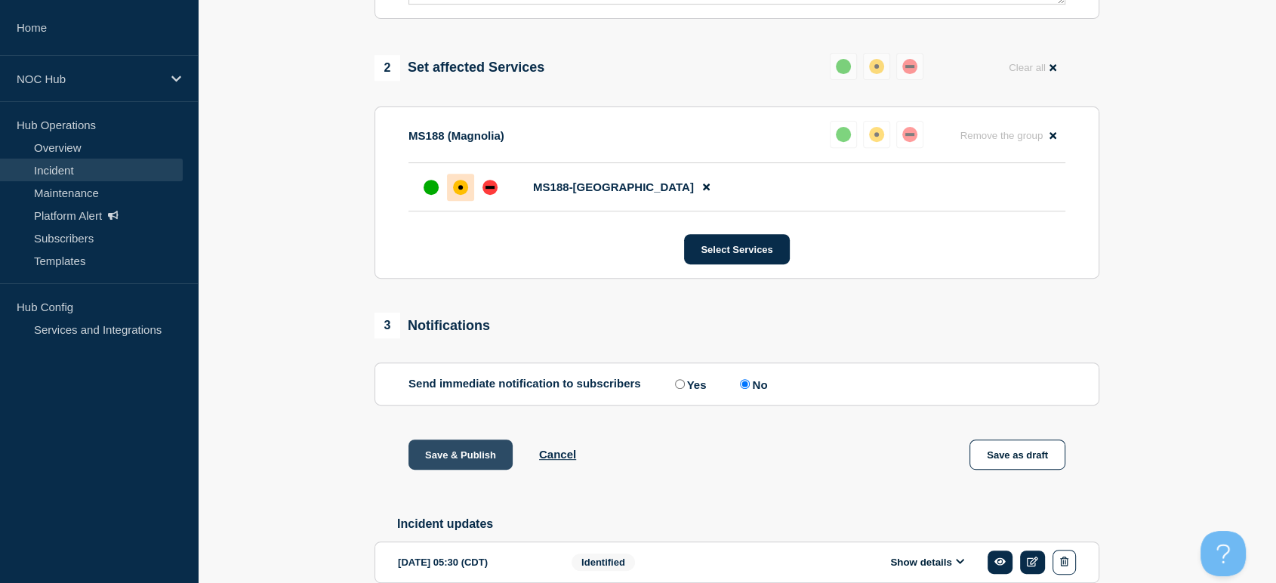
click at [441, 457] on button "Save & Publish" at bounding box center [460, 454] width 104 height 30
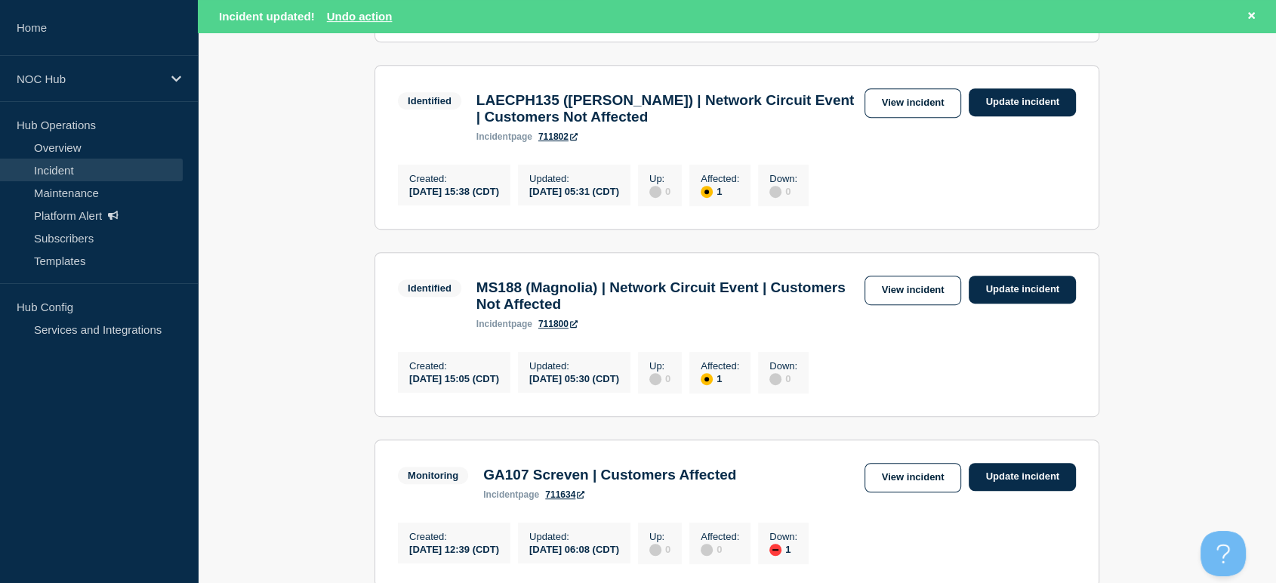
scroll to position [755, 0]
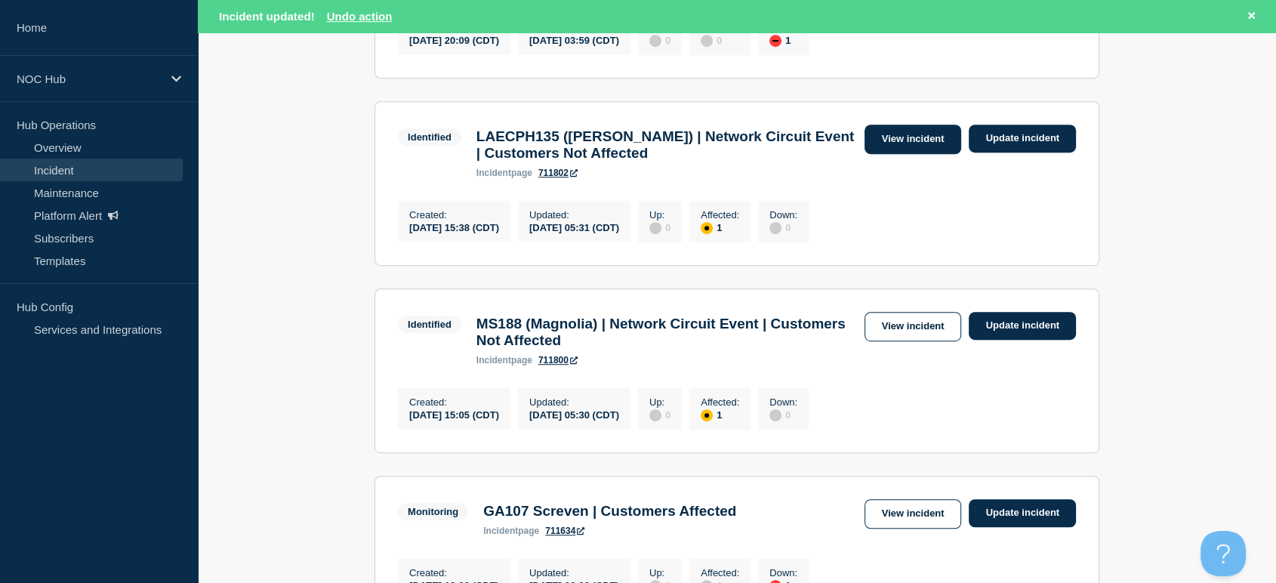
click at [895, 152] on link "View incident" at bounding box center [912, 139] width 97 height 29
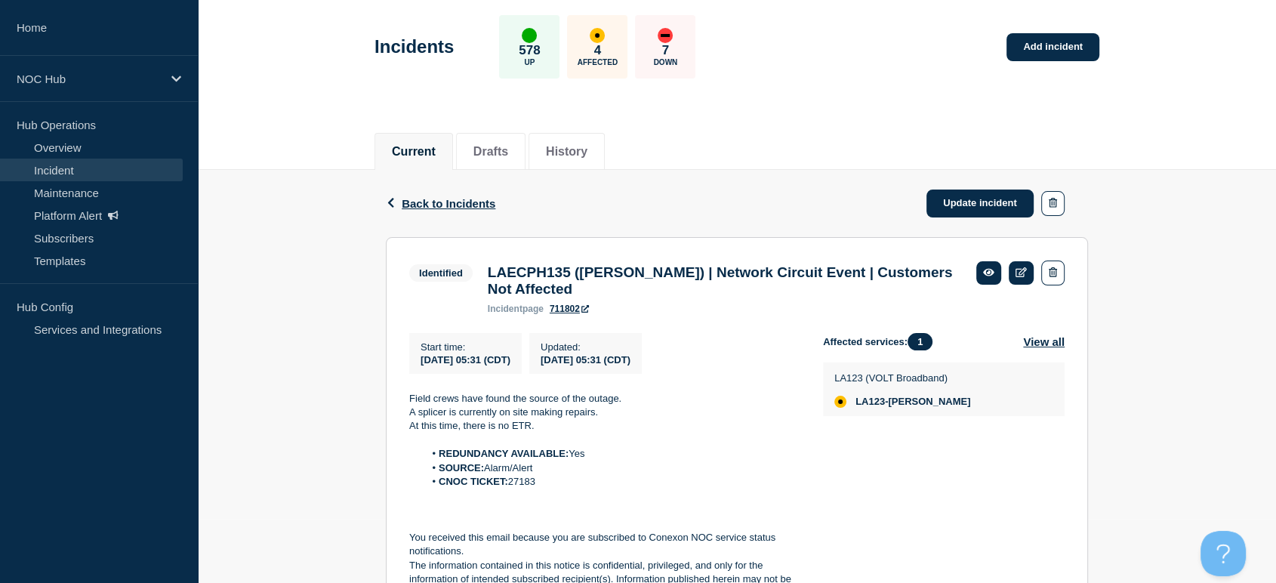
scroll to position [168, 0]
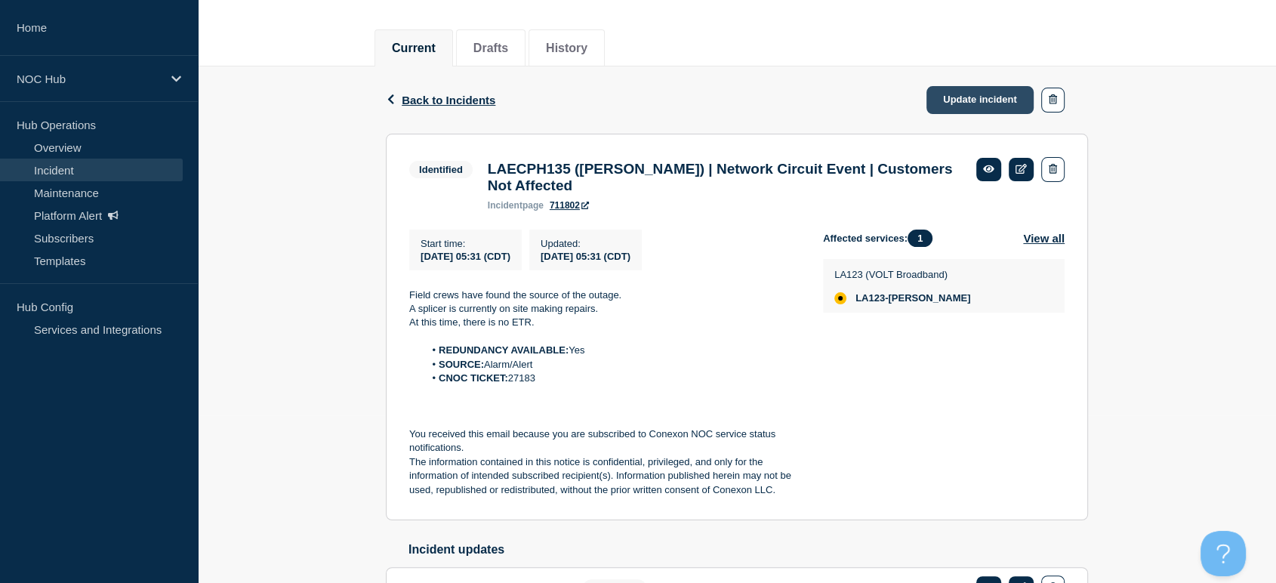
click at [939, 97] on link "Update incident" at bounding box center [979, 100] width 107 height 28
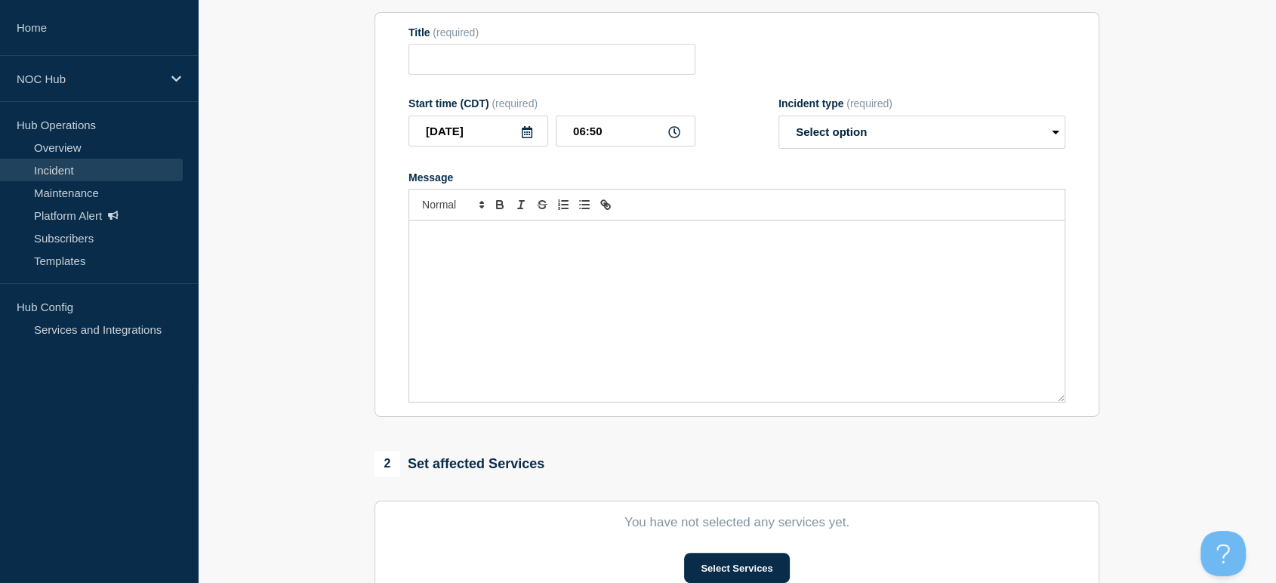
type input "LAECPH135 ([PERSON_NAME]) | Network Circuit Event | Customers Not Affected"
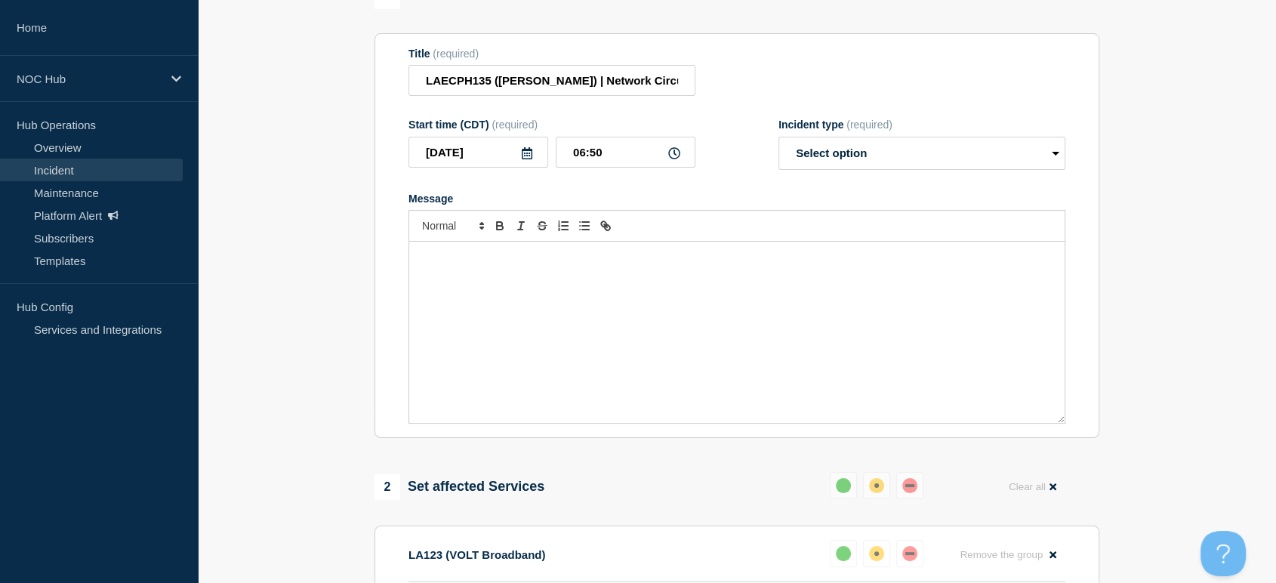
click at [597, 299] on div "Message" at bounding box center [736, 332] width 655 height 181
paste div "Message"
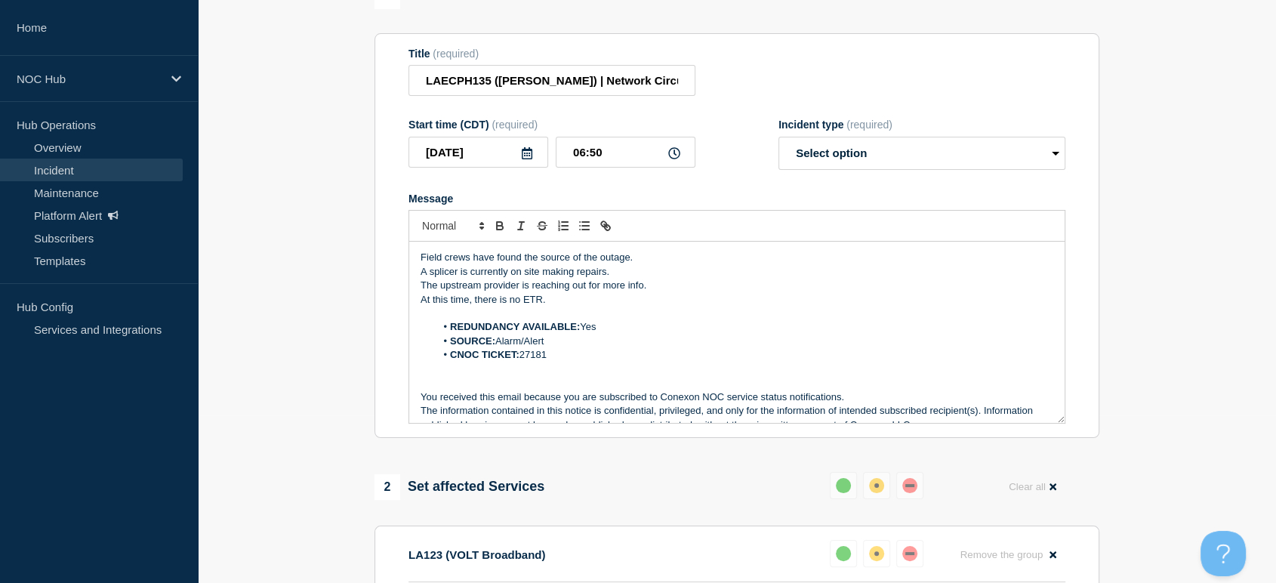
scroll to position [7, 0]
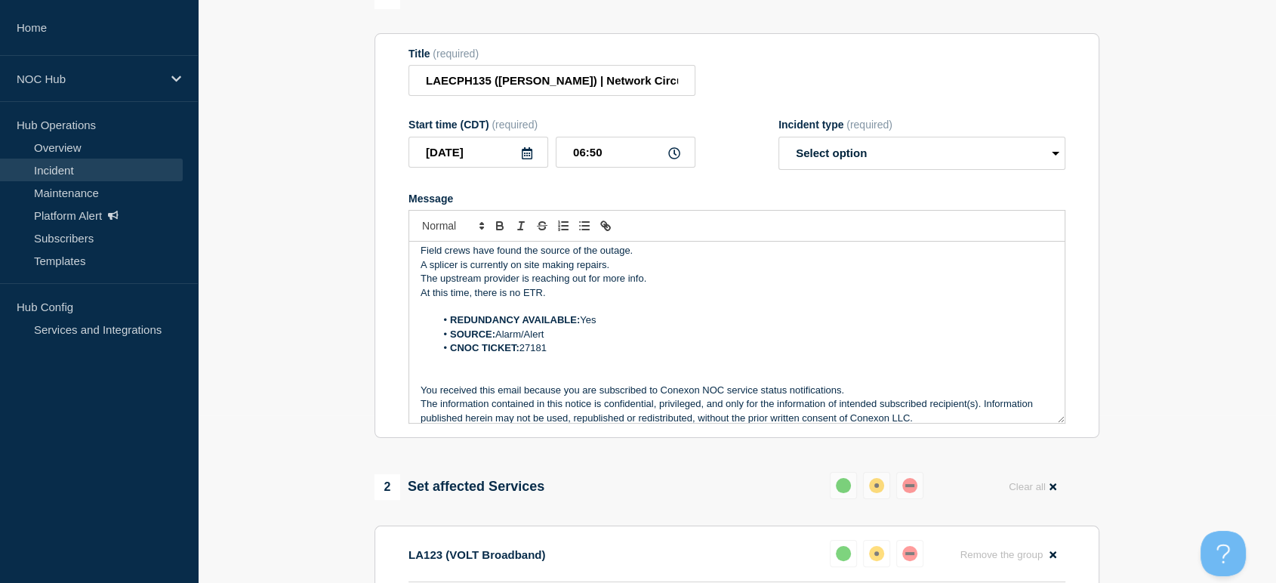
click at [549, 353] on li "CNOC TICKET: 27181" at bounding box center [744, 348] width 618 height 14
click at [870, 150] on select "Select option Investigating Identified Monitoring Resolved" at bounding box center [921, 153] width 287 height 33
select select "monitoring"
click at [778, 145] on select "Select option Investigating Identified Monitoring Resolved" at bounding box center [921, 153] width 287 height 33
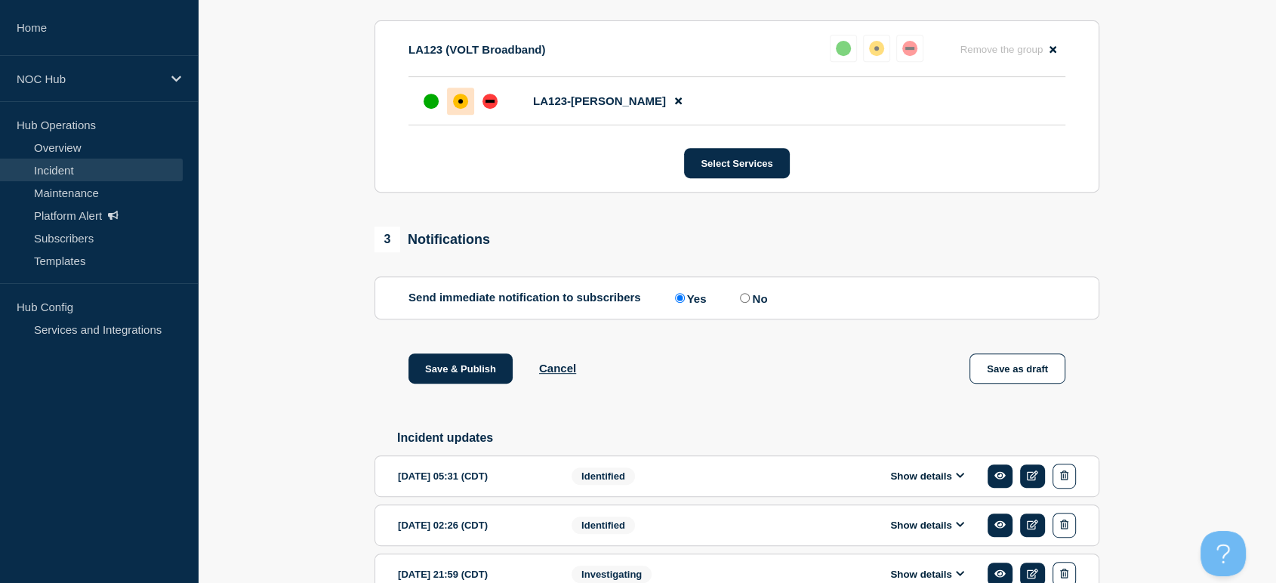
scroll to position [755, 0]
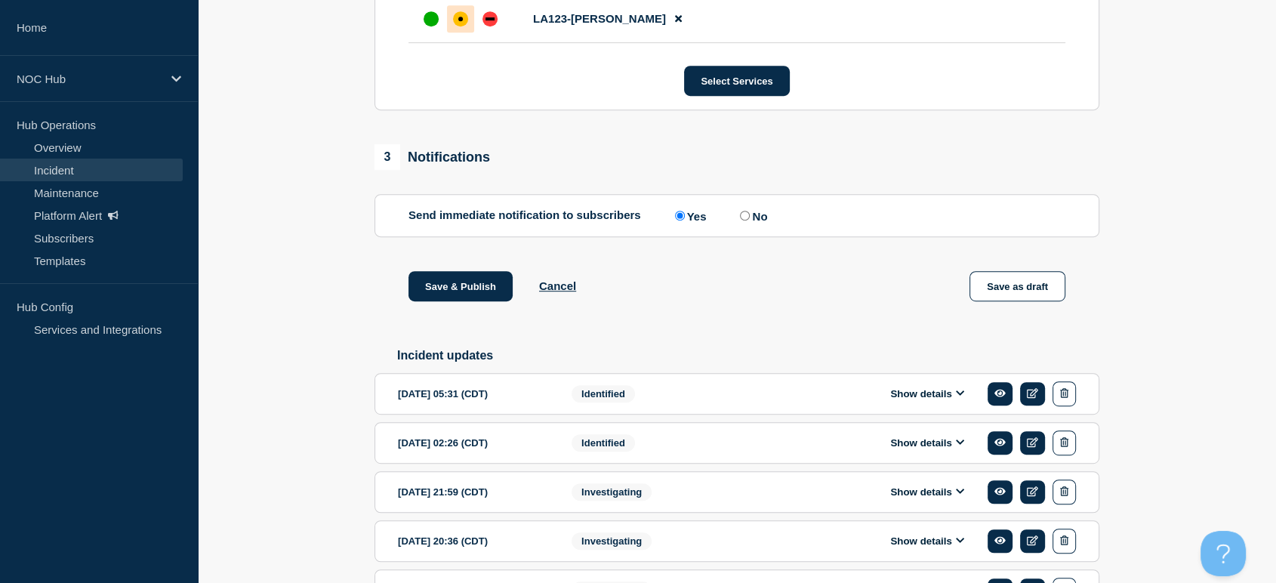
click at [749, 220] on input "No" at bounding box center [745, 216] width 10 height 10
radio input "true"
radio input "false"
click at [464, 300] on button "Save & Publish" at bounding box center [460, 286] width 104 height 30
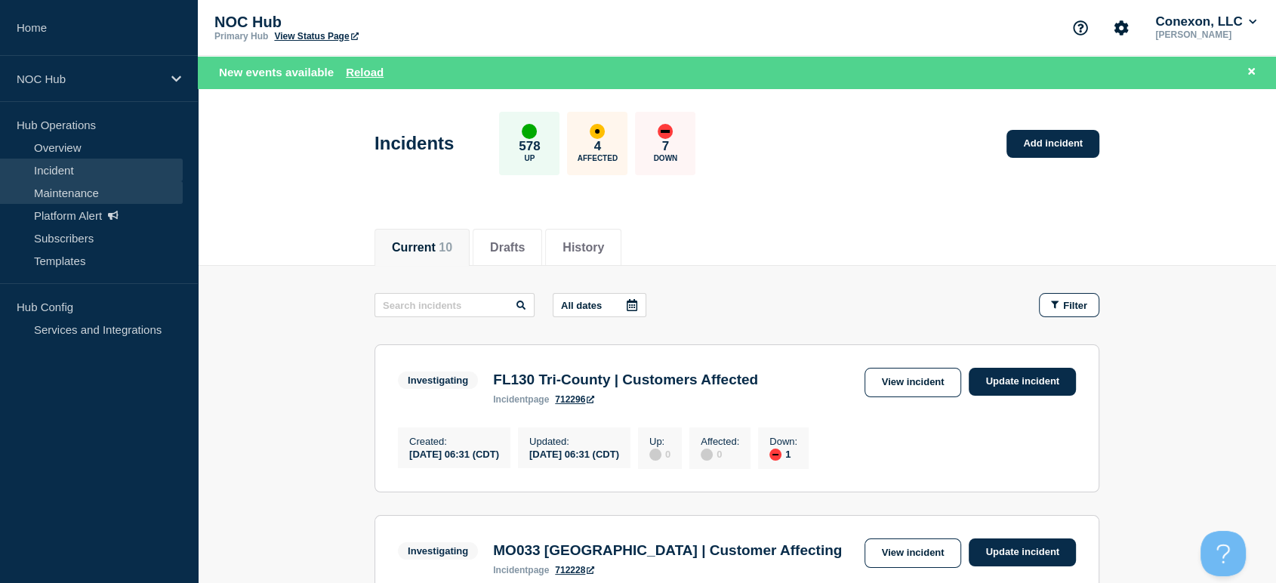
click at [99, 189] on link "Maintenance" at bounding box center [91, 192] width 183 height 23
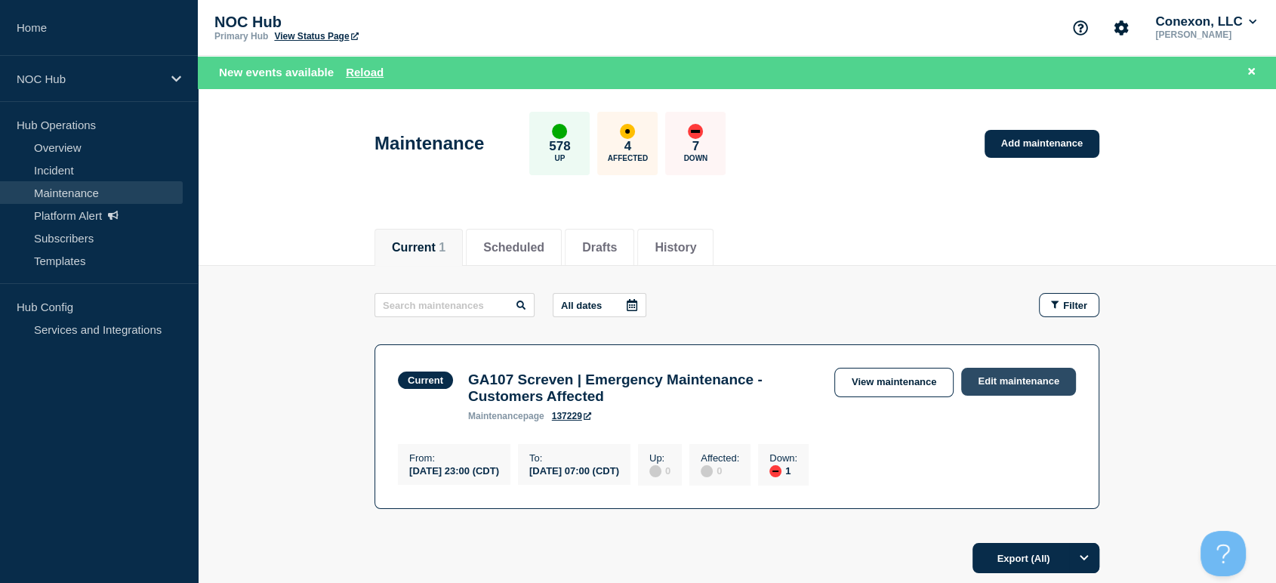
click at [976, 378] on link "Edit maintenance" at bounding box center [1018, 382] width 115 height 28
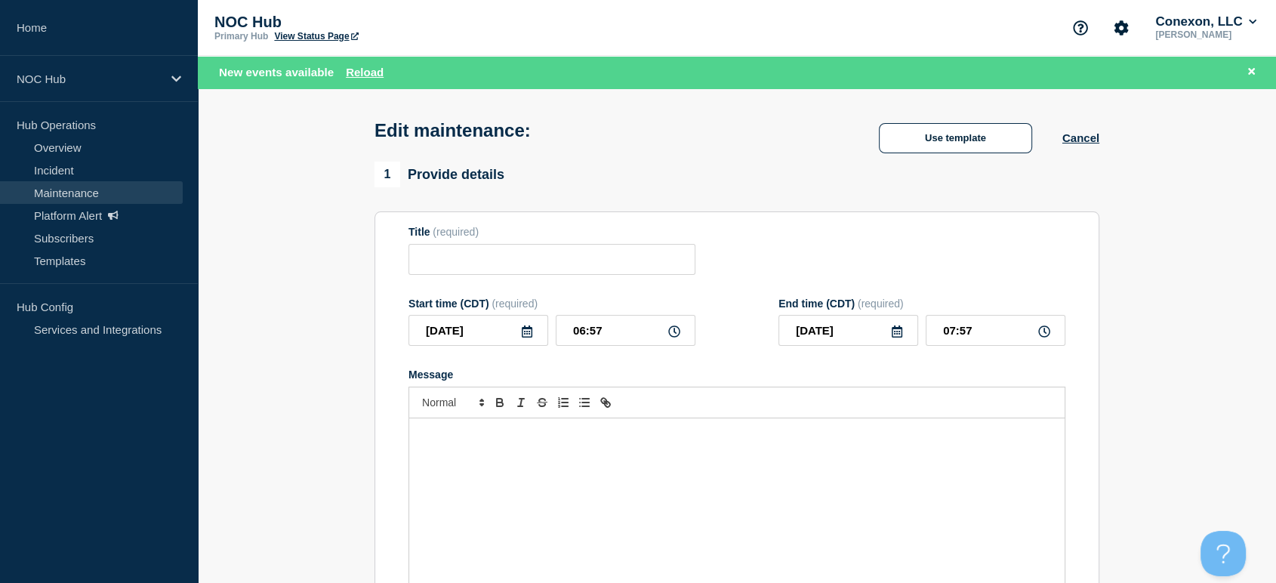
type input "GA107 Screven | Emergency Maintenance - Customers Affected"
type input "[DATE]"
type input "23:00"
type input "07:00"
checkbox input "false"
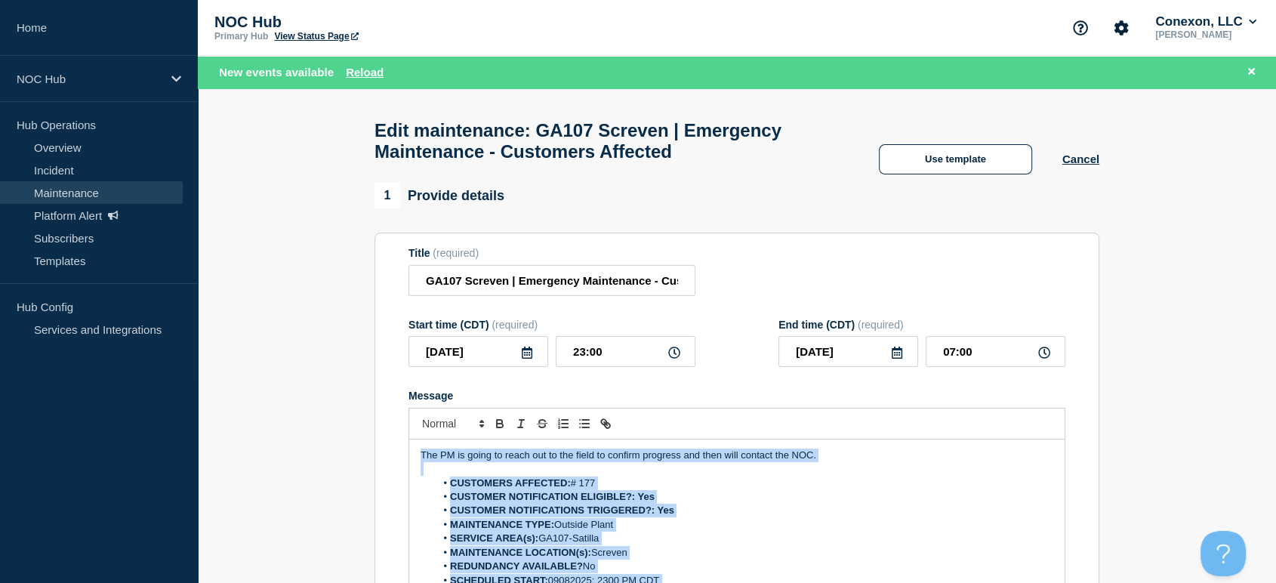
drag, startPoint x: 918, startPoint y: 362, endPoint x: 296, endPoint y: 386, distance: 622.4
copy div "The PM is going to reach out to the field to confirm progress and then will con…"
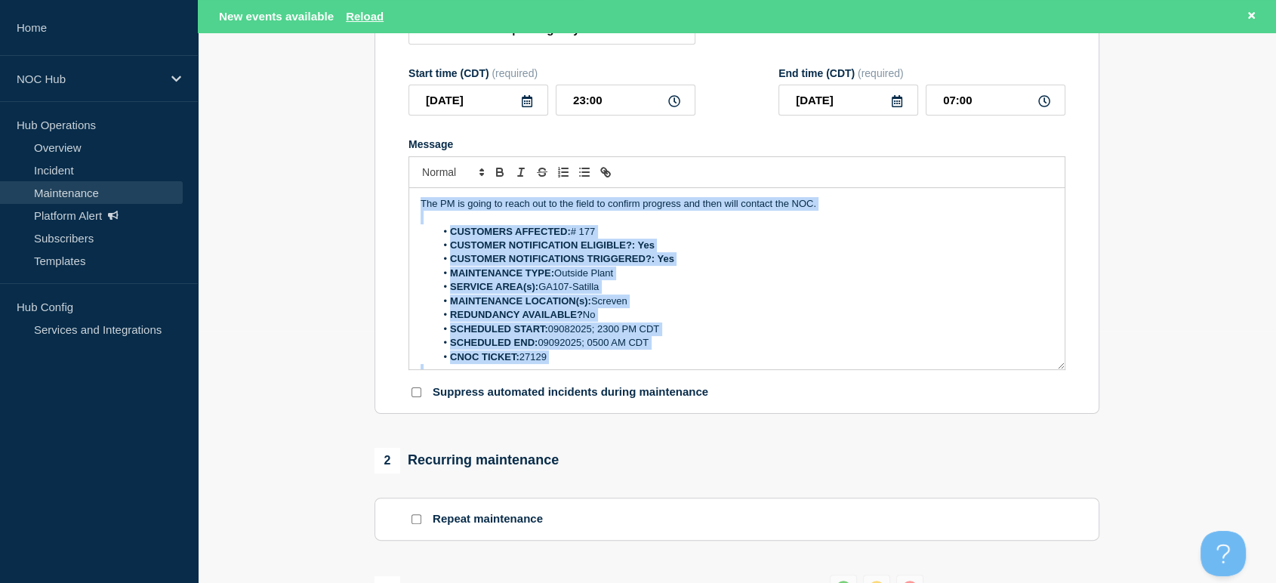
click at [703, 308] on li "MAINTENANCE LOCATION(s): Screven" at bounding box center [744, 301] width 618 height 14
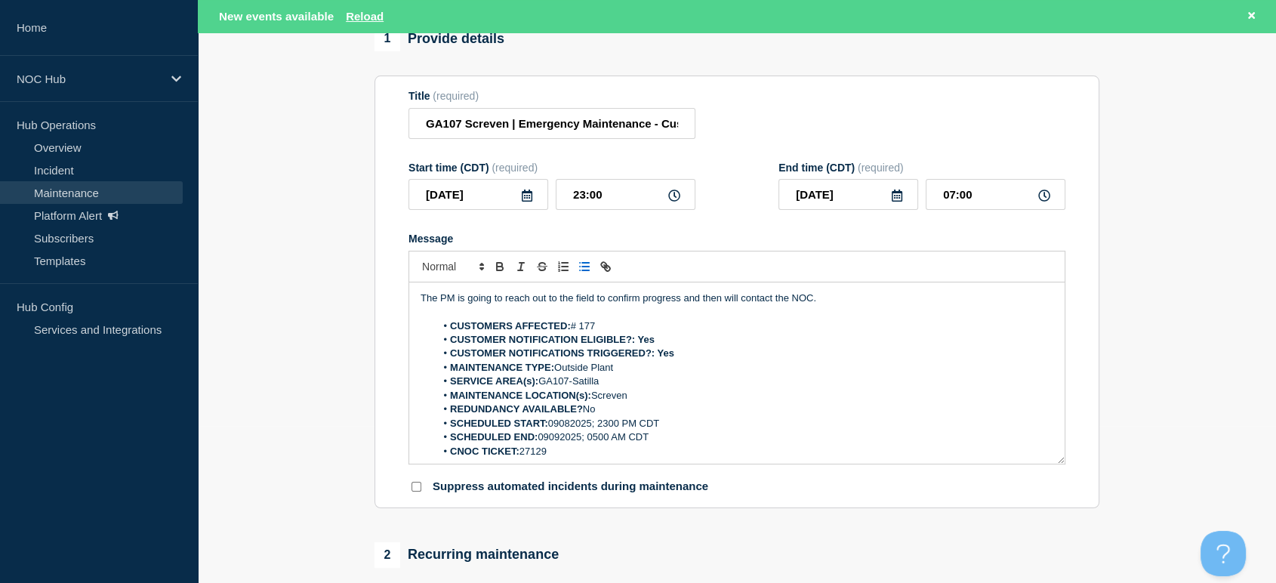
scroll to position [84, 0]
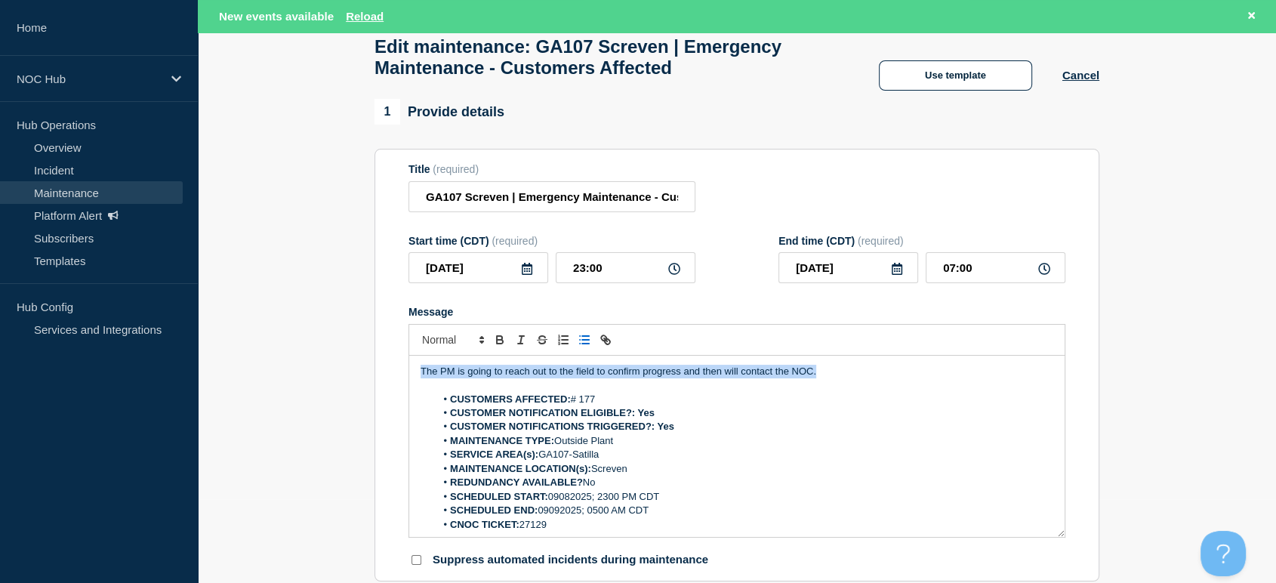
drag, startPoint x: 782, startPoint y: 379, endPoint x: 91, endPoint y: 382, distance: 691.3
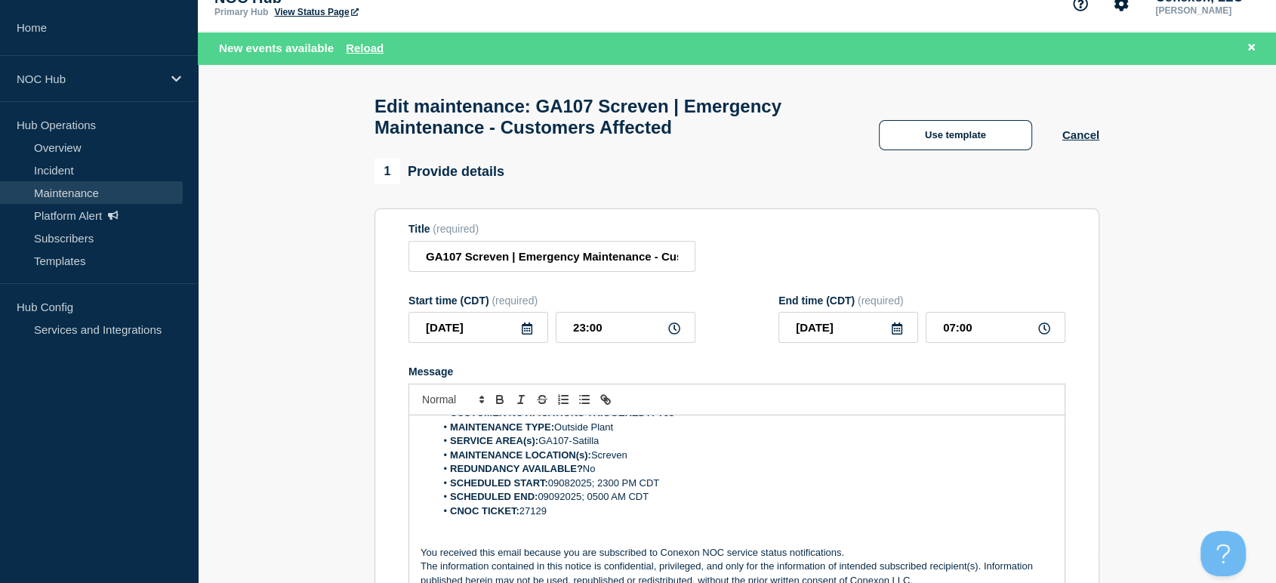
scroll to position [0, 0]
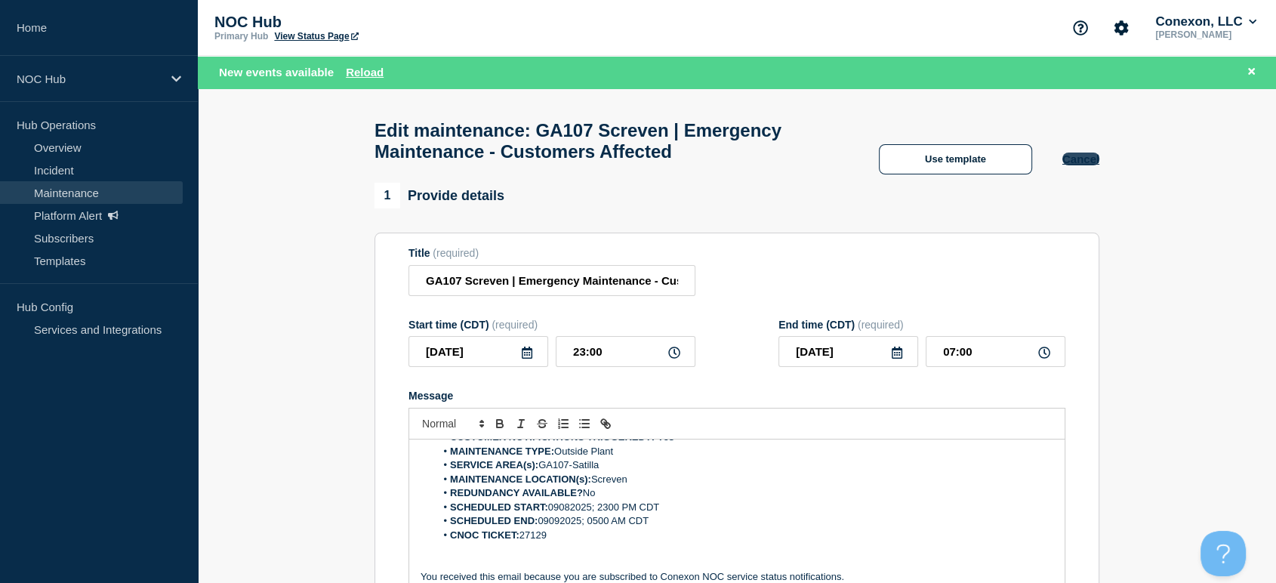
click at [1074, 162] on button "Cancel" at bounding box center [1080, 158] width 37 height 13
